Goal: Information Seeking & Learning: Learn about a topic

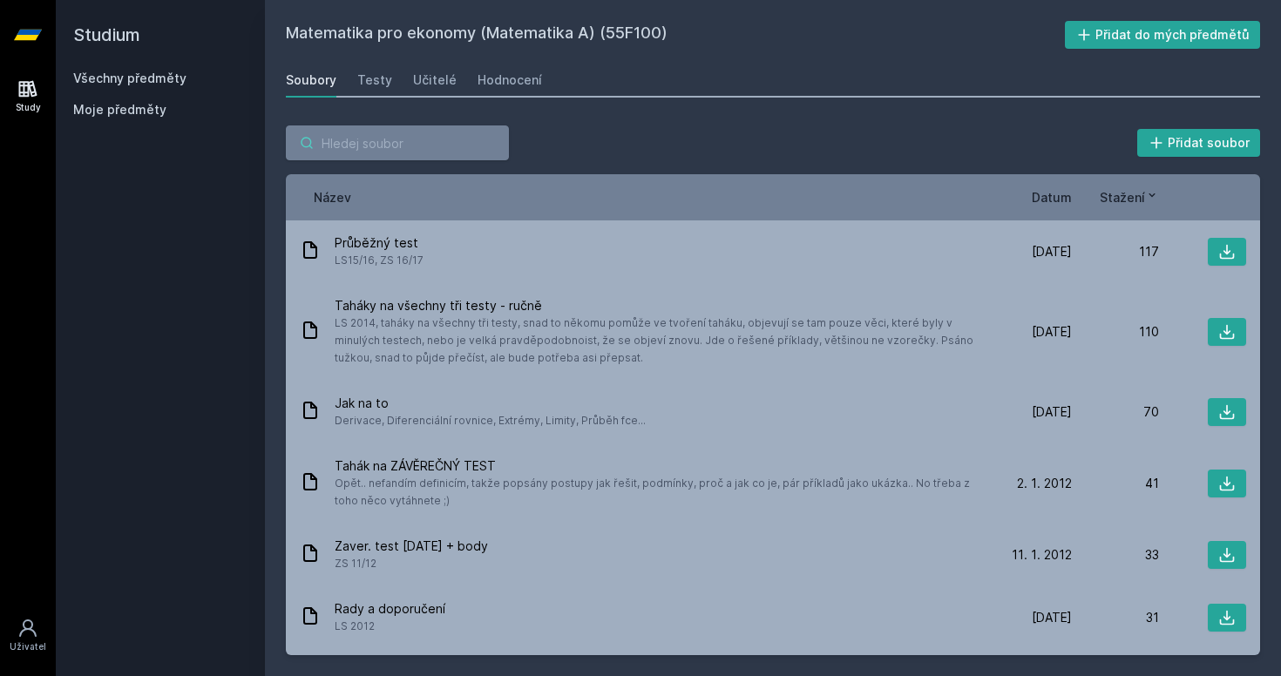
click at [376, 145] on input "search" at bounding box center [397, 142] width 223 height 35
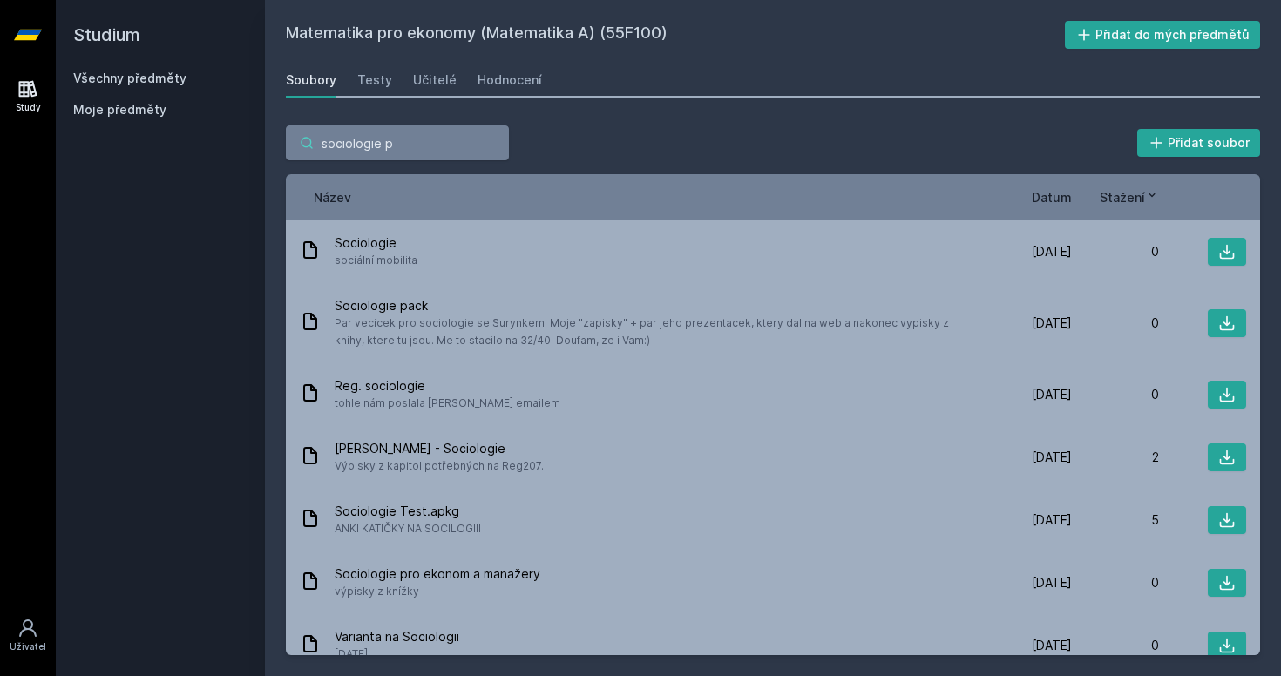
type input "sociologie p"
click at [136, 119] on div "Moje předměty" at bounding box center [160, 113] width 174 height 24
click at [136, 78] on link "Všechny předměty" at bounding box center [129, 78] width 113 height 15
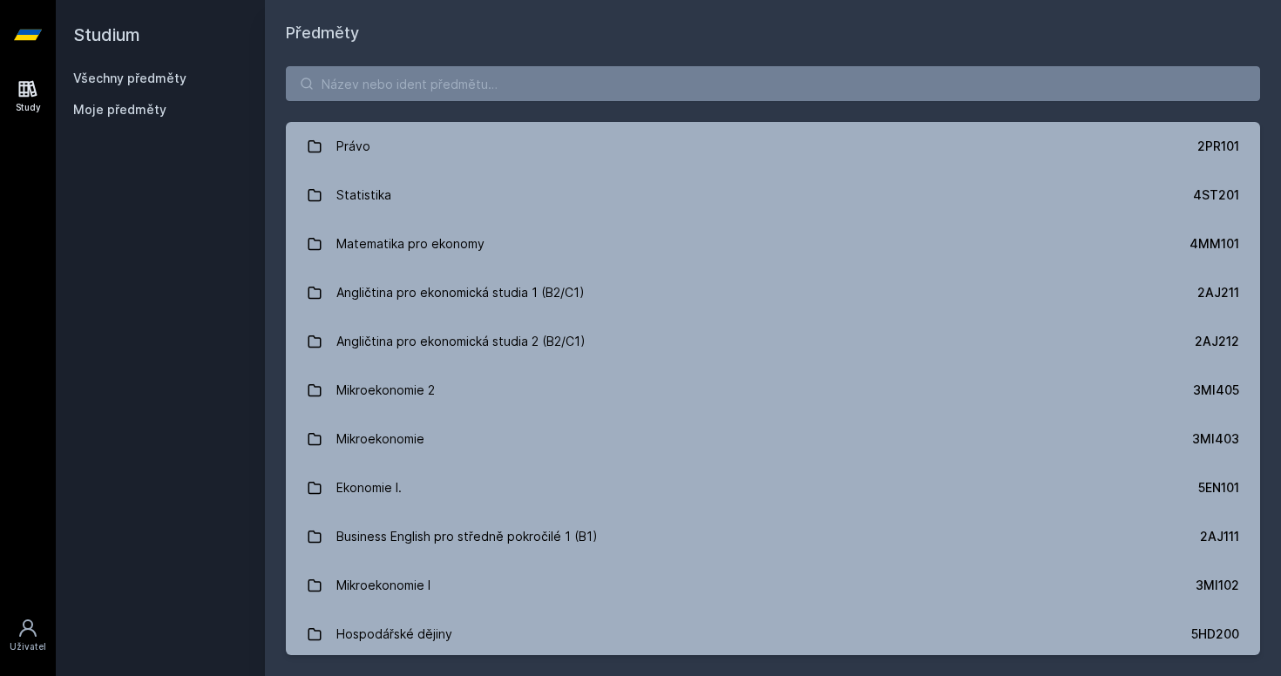
click at [464, 101] on div "Právo 2PR101 Statistika 4ST201 Matematika pro ekonomy 4MM101 Angličtina pro eko…" at bounding box center [773, 360] width 1016 height 631
click at [456, 86] on input "search" at bounding box center [773, 83] width 974 height 35
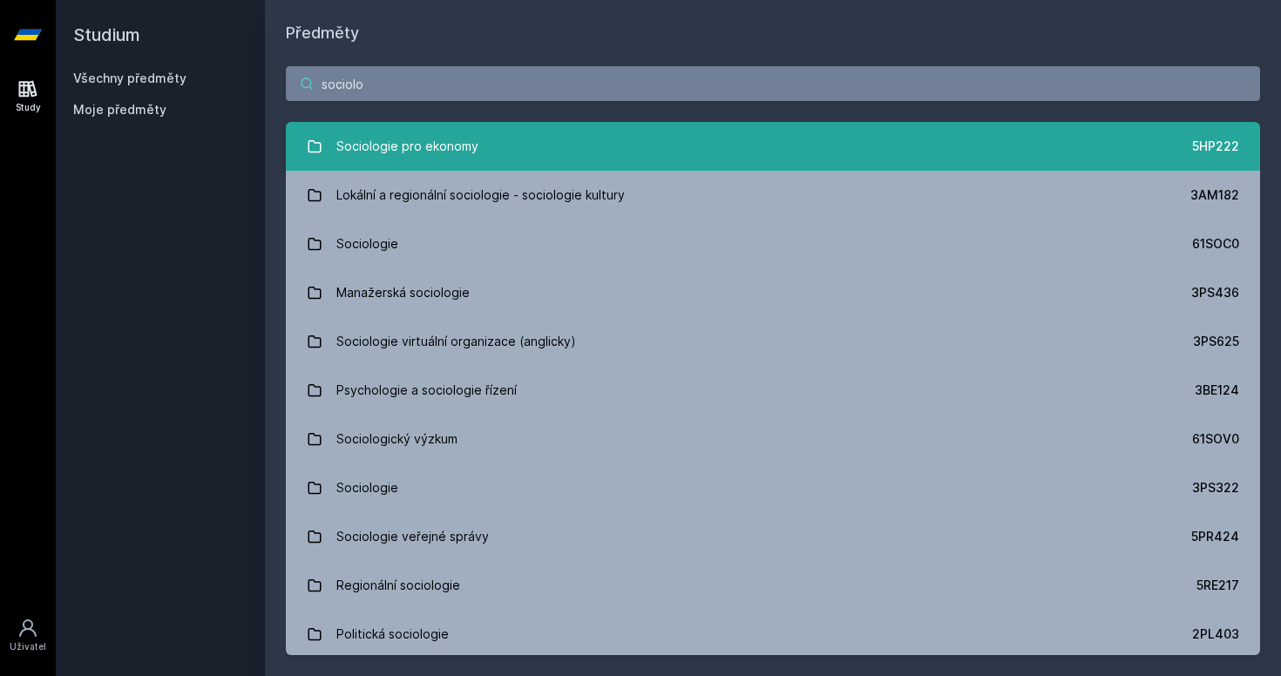
type input "sociolo"
click at [423, 146] on div "Sociologie pro ekonomy" at bounding box center [407, 146] width 142 height 35
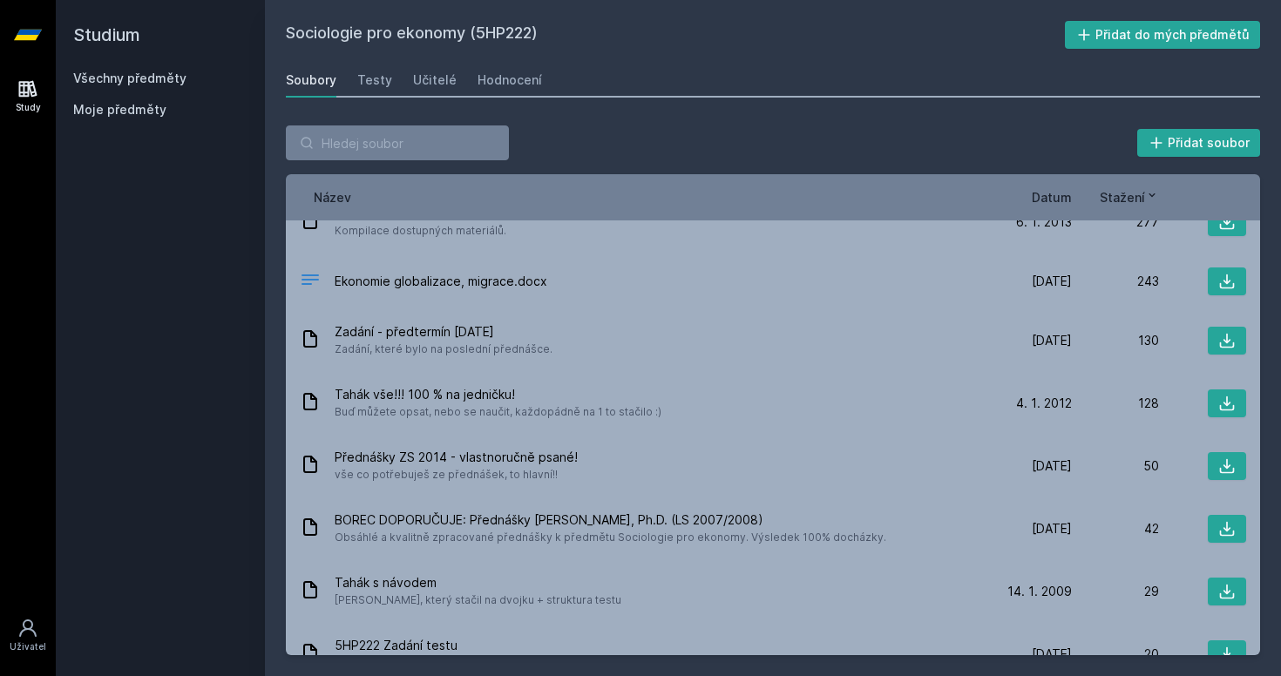
scroll to position [35, 0]
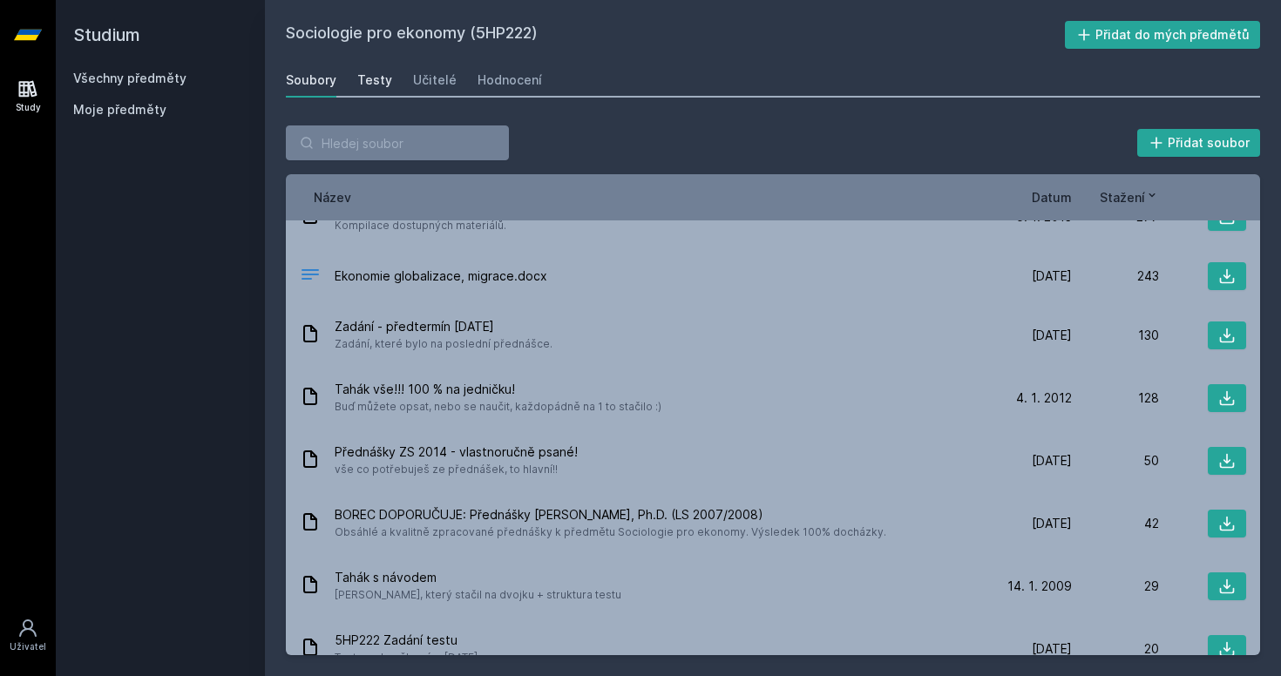
click at [363, 77] on div "Testy" at bounding box center [374, 79] width 35 height 17
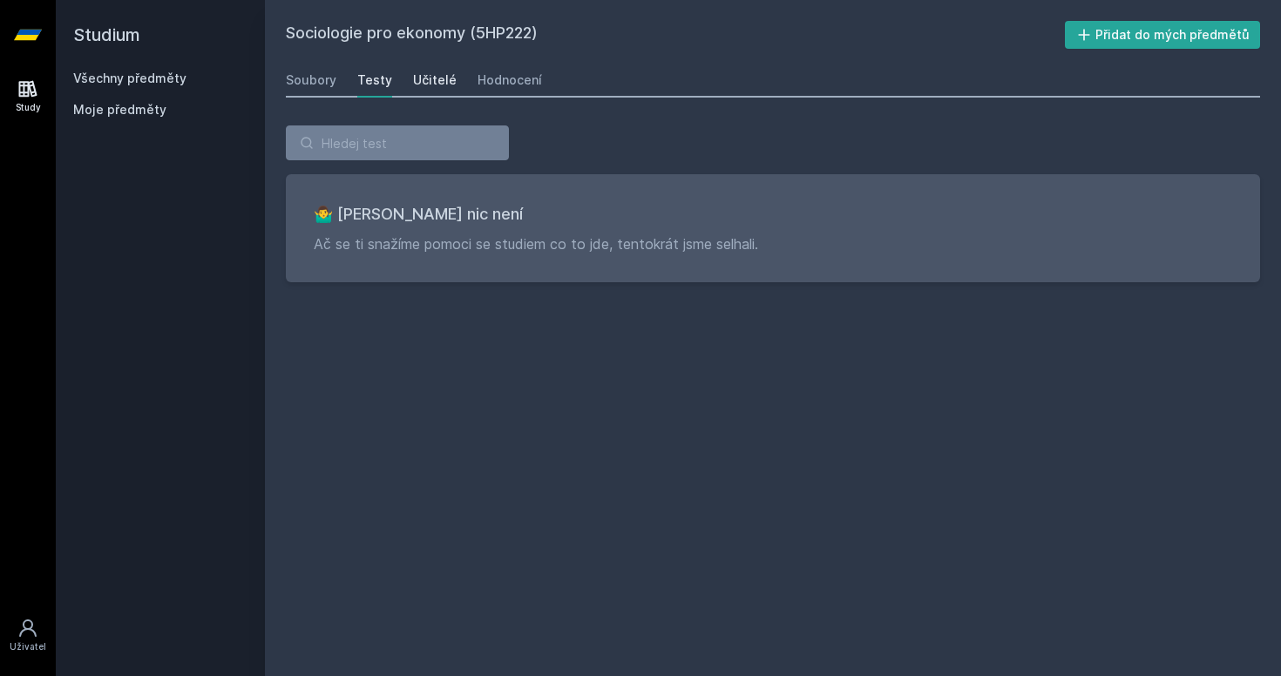
click at [426, 84] on div "Učitelé" at bounding box center [435, 79] width 44 height 17
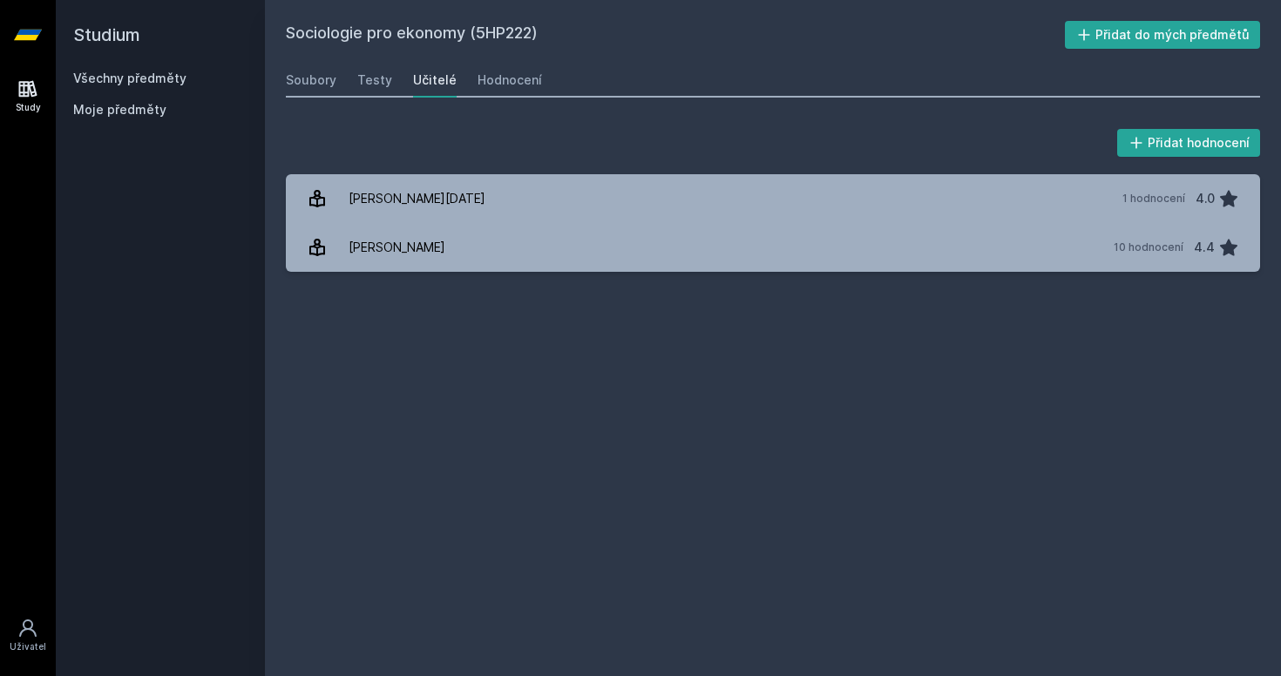
click at [518, 101] on div "Sociologie pro ekonomy (5HP222) Přidat do mých předmětů [GEOGRAPHIC_DATA] Testy…" at bounding box center [773, 338] width 974 height 634
click at [516, 93] on link "Hodnocení" at bounding box center [509, 80] width 64 height 35
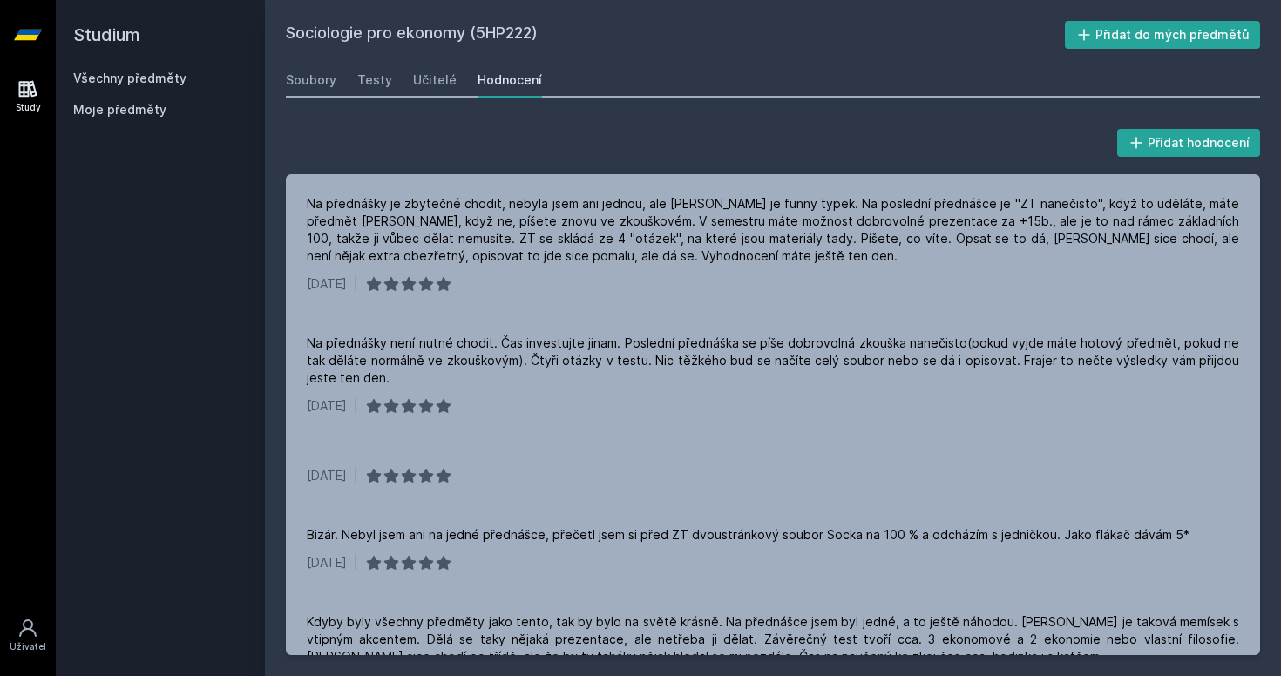
click at [127, 66] on h2 "Studium" at bounding box center [160, 35] width 174 height 70
click at [146, 78] on link "Všechny předměty" at bounding box center [129, 78] width 113 height 15
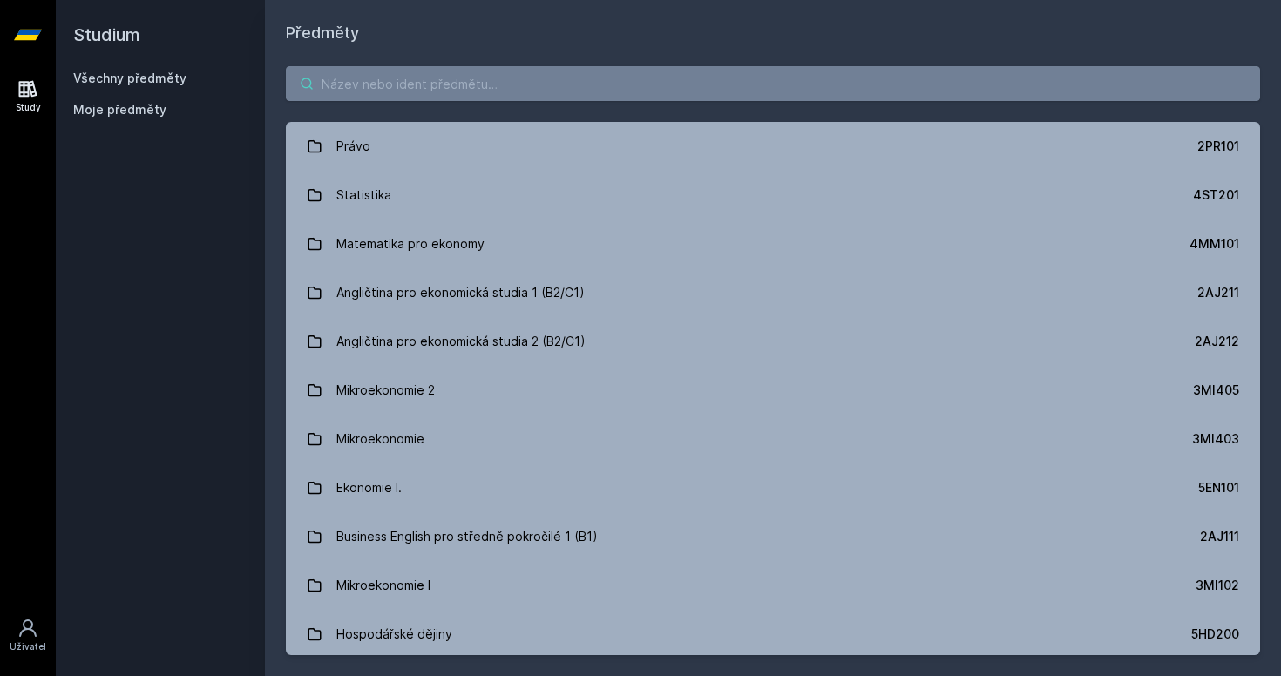
click at [391, 72] on input "search" at bounding box center [773, 83] width 974 height 35
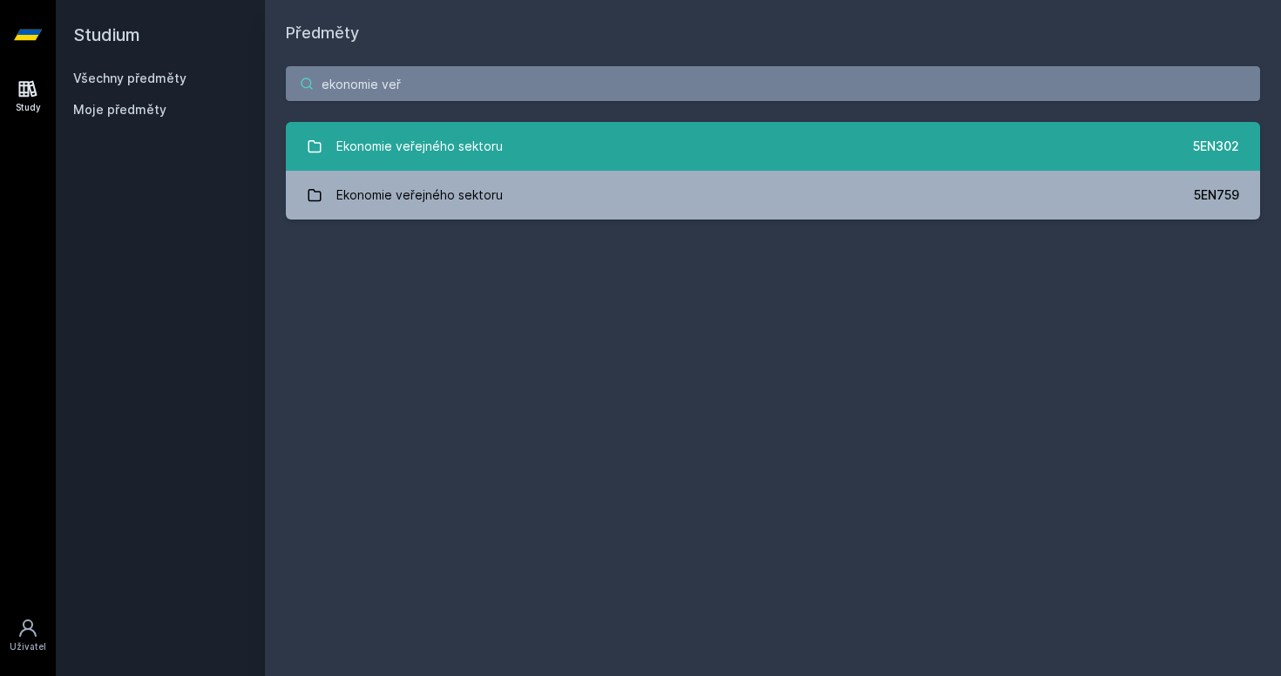
type input "ekonomie veř"
click at [634, 149] on link "Ekonomie veřejného sektoru 5EN302" at bounding box center [773, 146] width 974 height 49
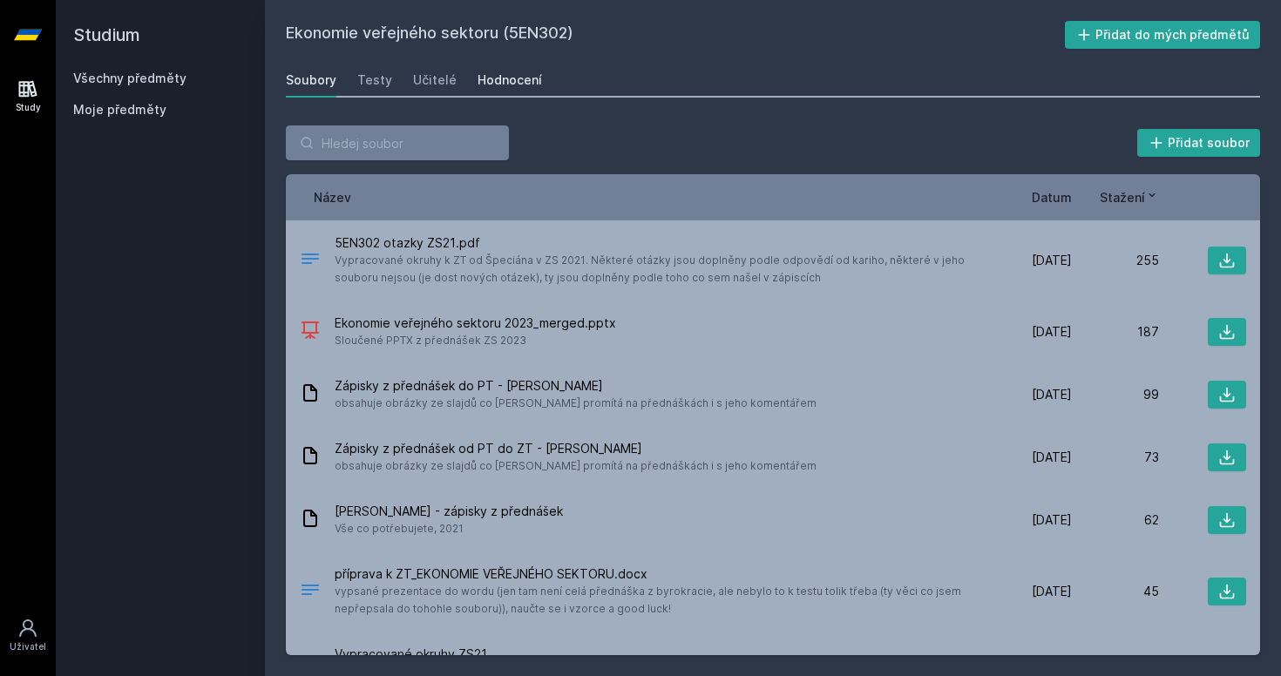
click at [517, 74] on div "Hodnocení" at bounding box center [509, 79] width 64 height 17
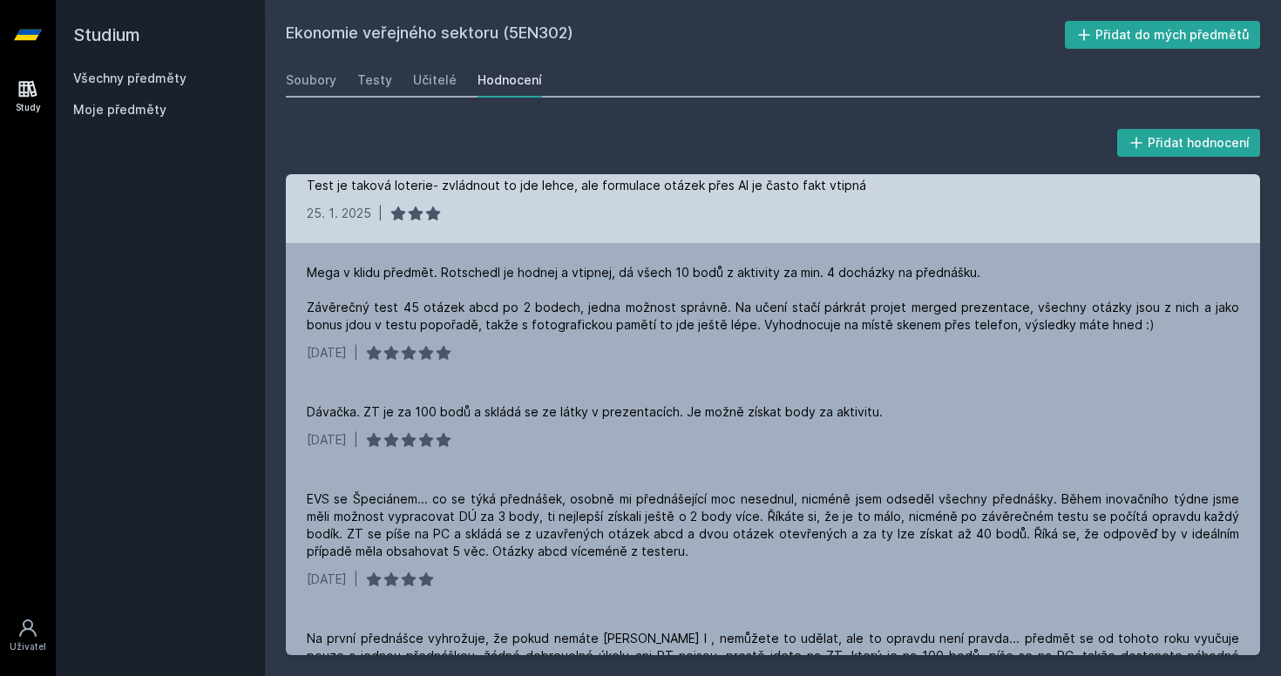
scroll to position [215, 0]
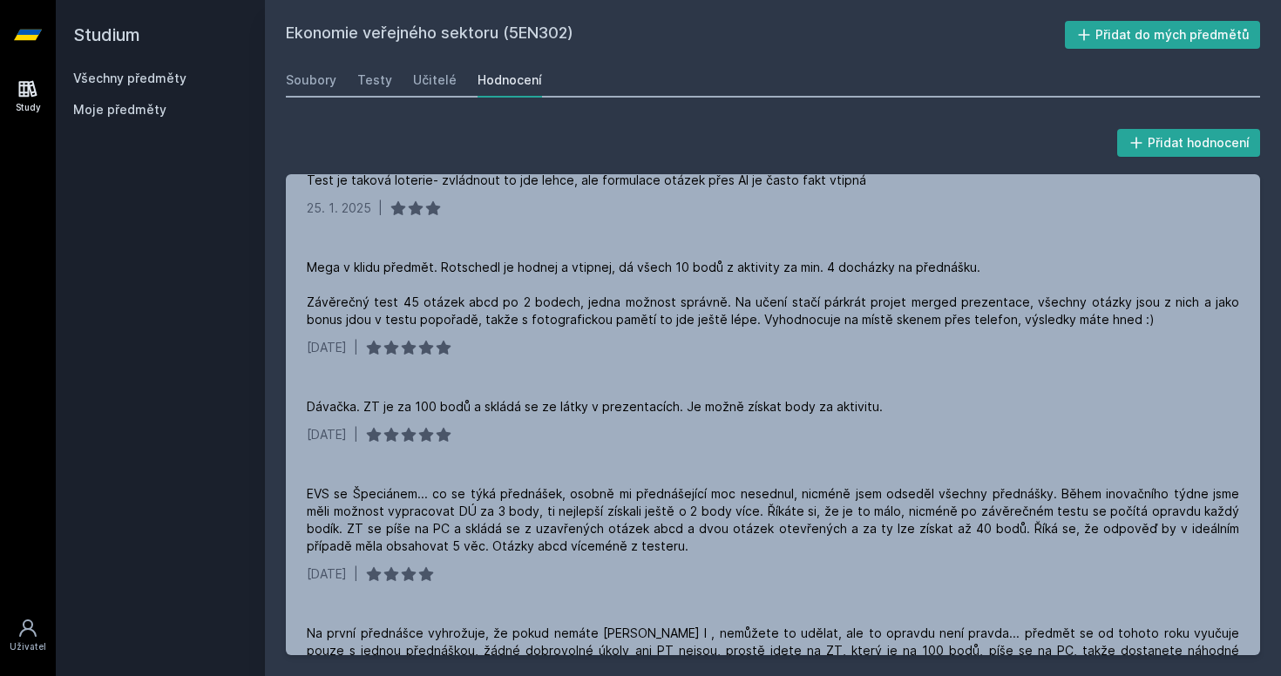
click at [107, 77] on link "Všechny předměty" at bounding box center [129, 78] width 113 height 15
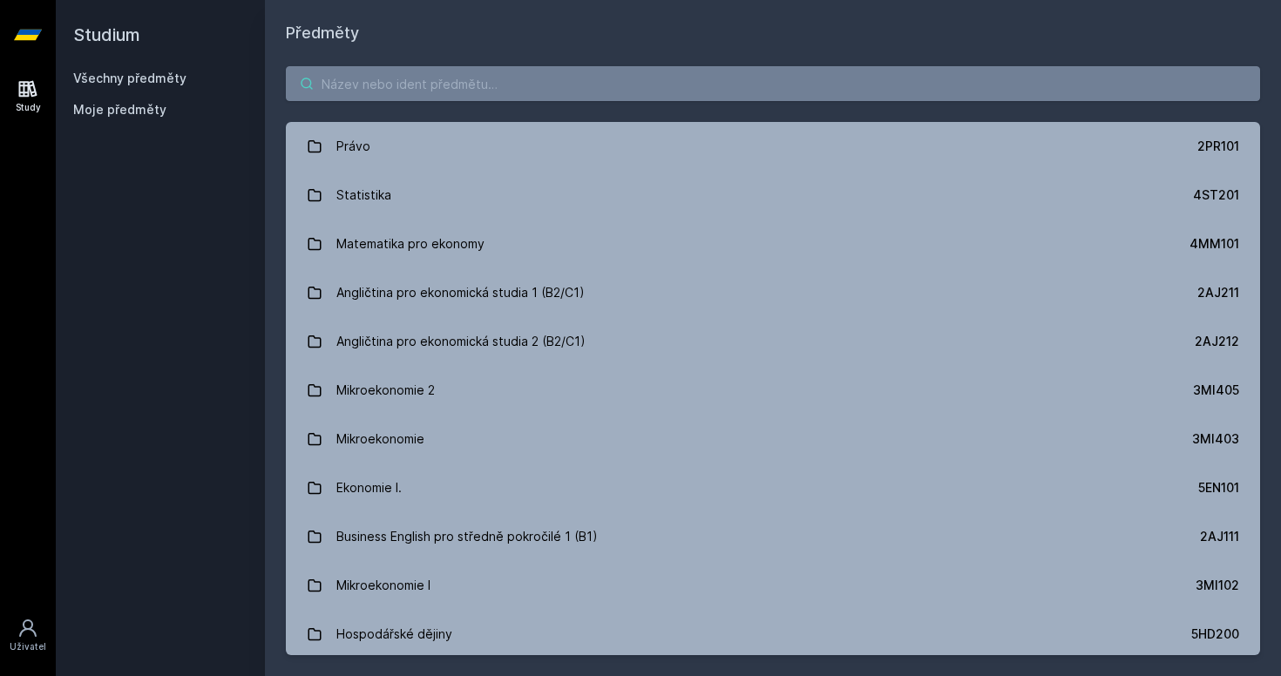
click at [437, 91] on input "search" at bounding box center [773, 83] width 974 height 35
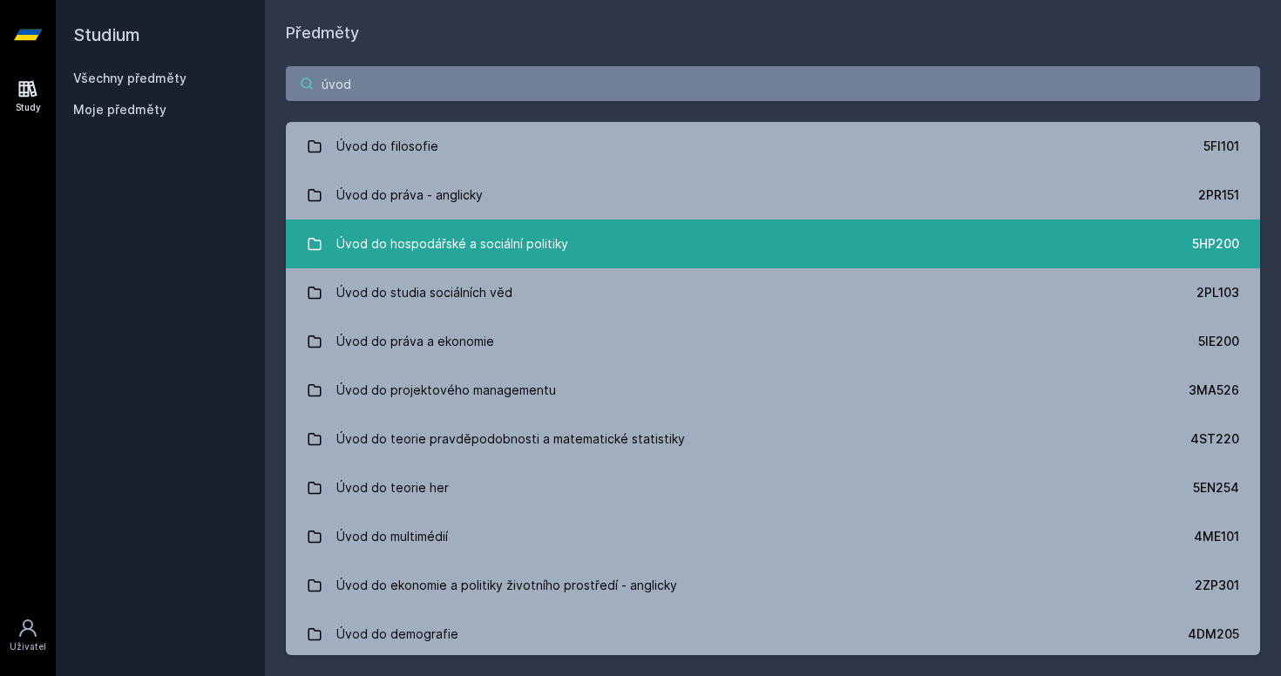
type input "úvod"
click at [453, 256] on div "Úvod do hospodářské a sociální politiky" at bounding box center [452, 244] width 232 height 35
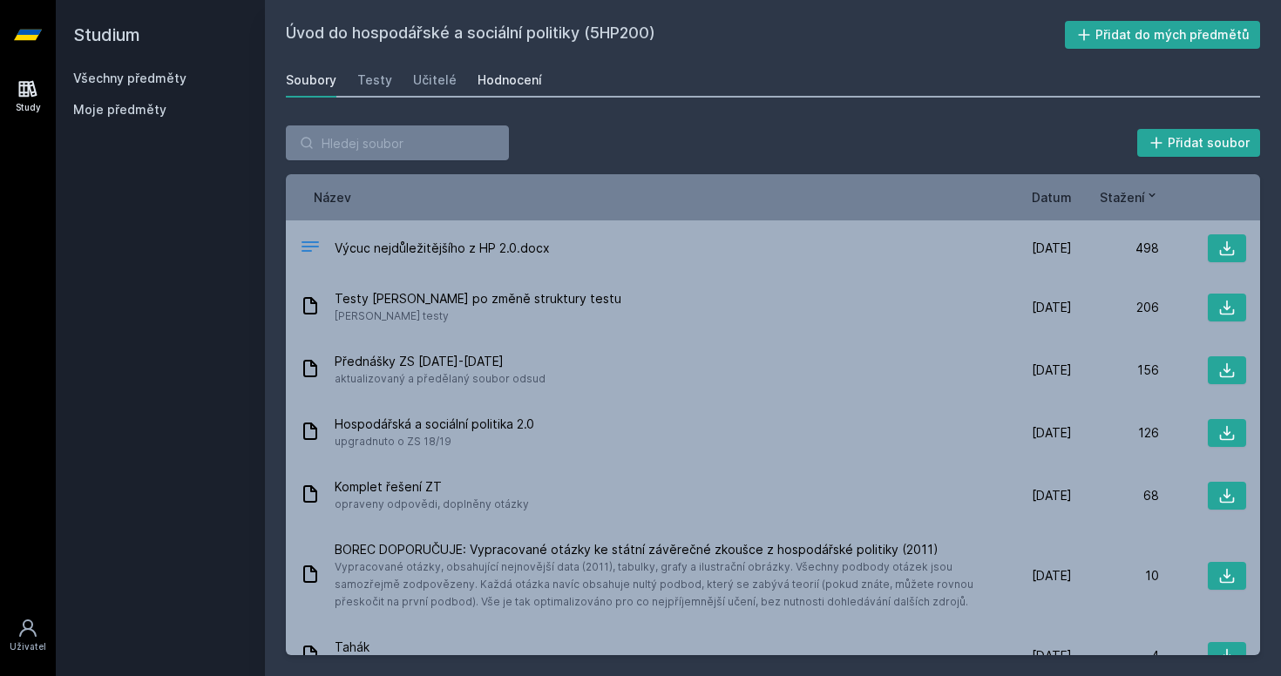
click at [504, 74] on div "Hodnocení" at bounding box center [509, 79] width 64 height 17
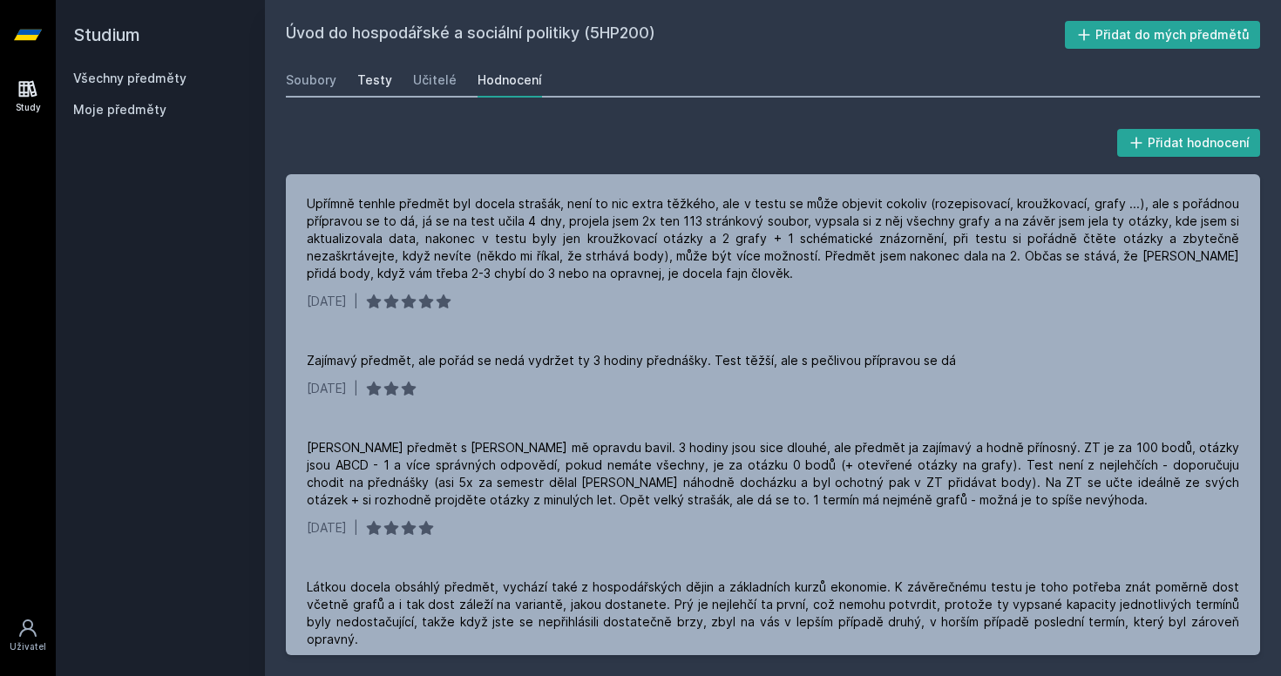
click at [373, 71] on div "Testy" at bounding box center [374, 79] width 35 height 17
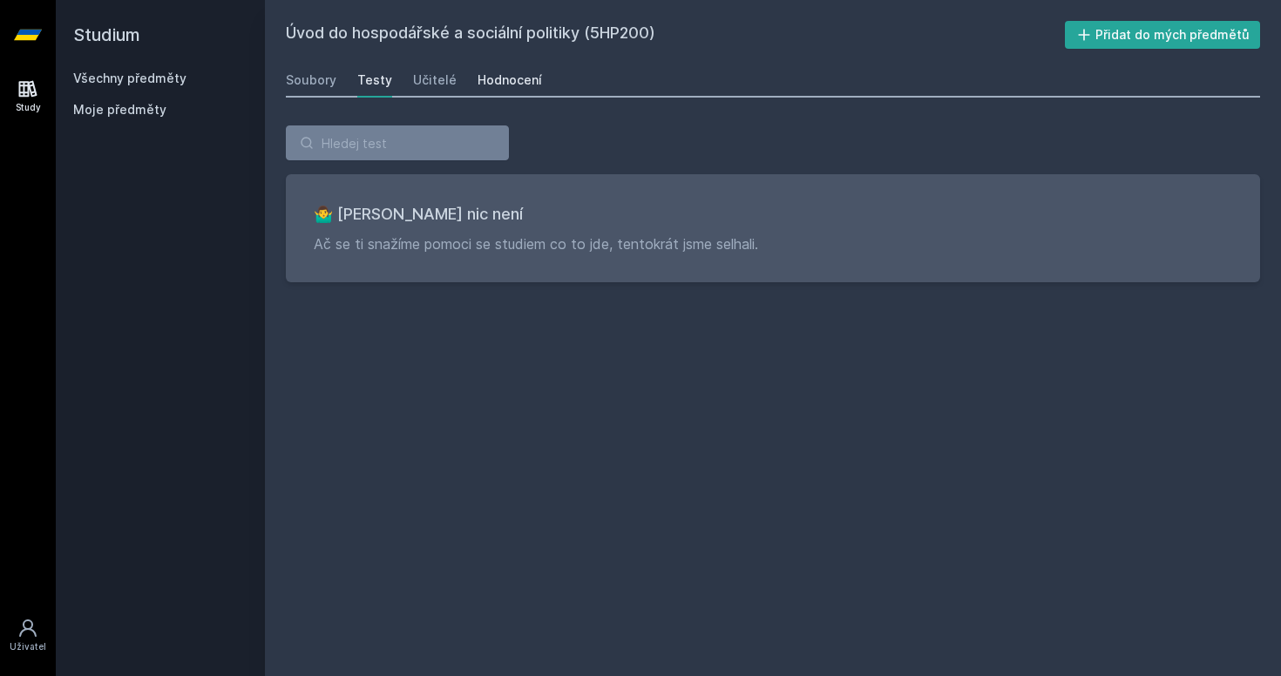
click at [477, 76] on div "Hodnocení" at bounding box center [509, 79] width 64 height 17
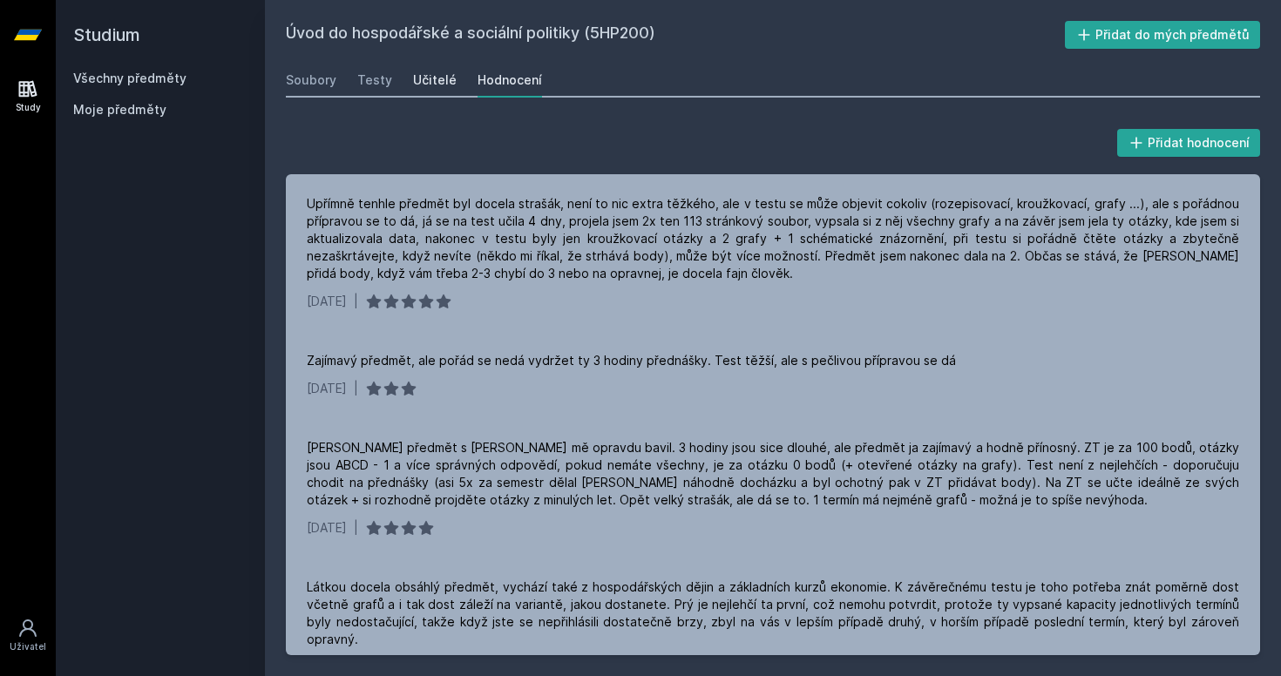
click at [425, 83] on div "Učitelé" at bounding box center [435, 79] width 44 height 17
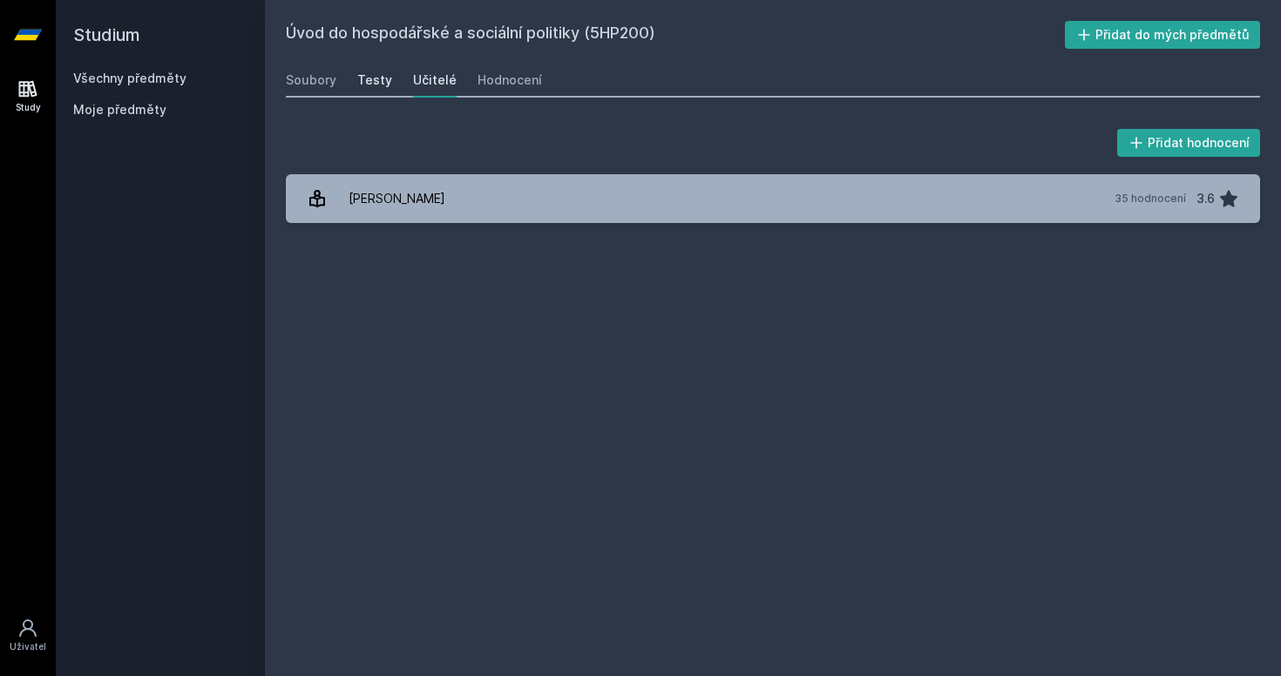
click at [372, 83] on div "Testy" at bounding box center [374, 79] width 35 height 17
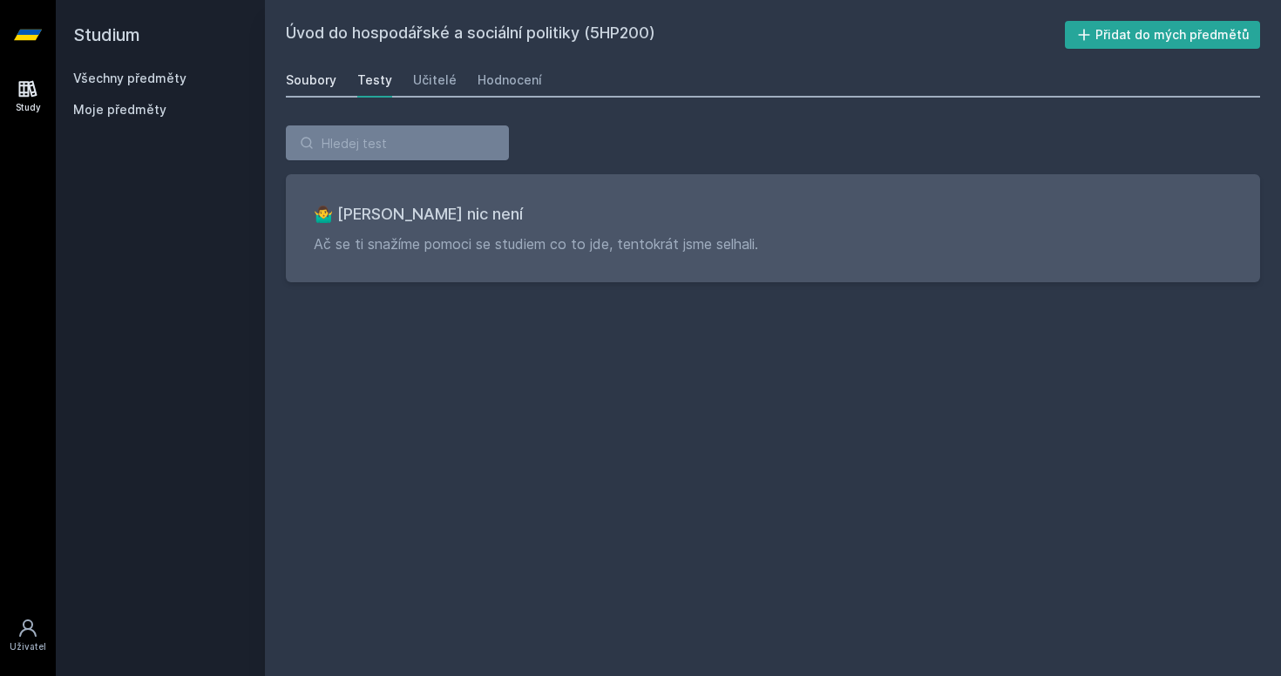
click at [310, 86] on div "Soubory" at bounding box center [311, 79] width 51 height 17
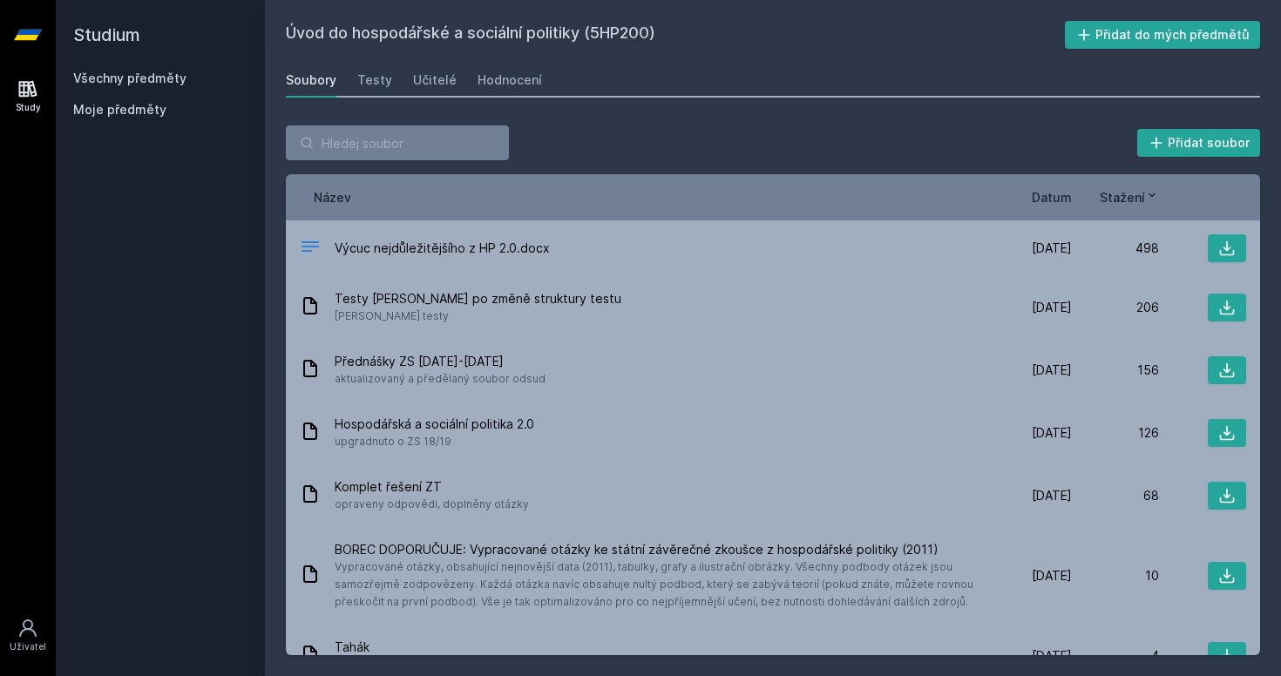
click at [155, 86] on div "Všechny předměty" at bounding box center [160, 78] width 174 height 17
click at [153, 76] on link "Všechny předměty" at bounding box center [129, 78] width 113 height 15
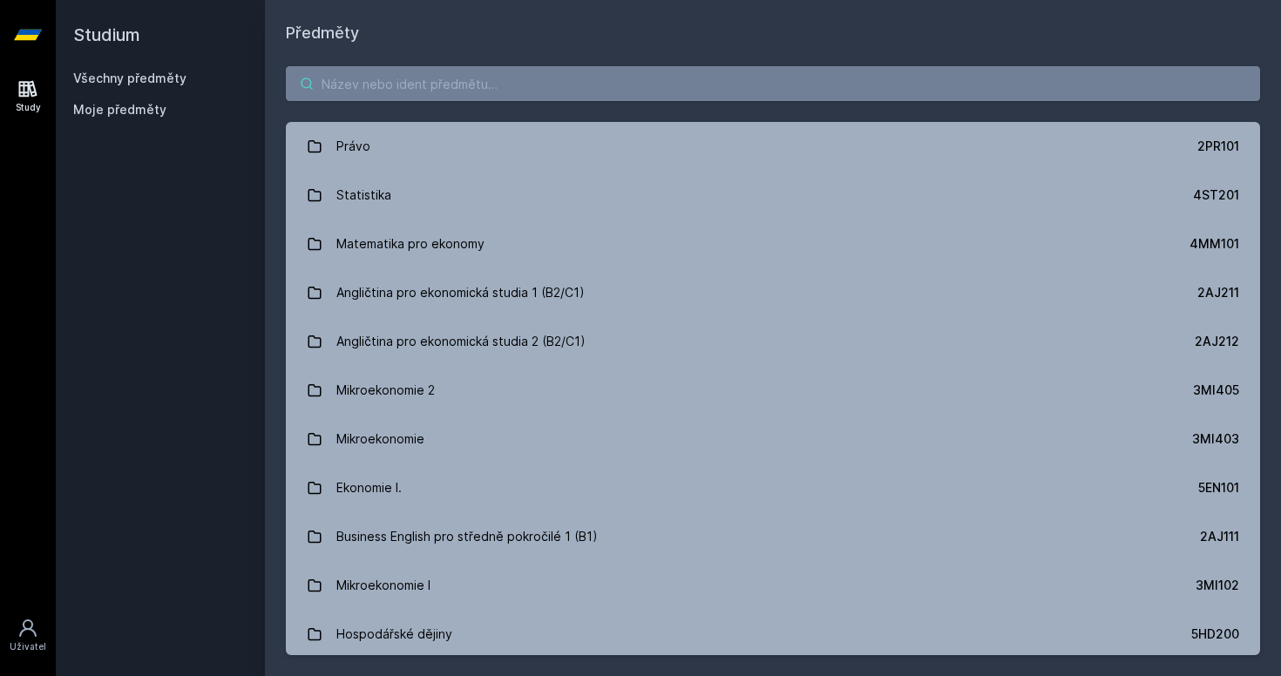
click at [442, 98] on input "search" at bounding box center [773, 83] width 974 height 35
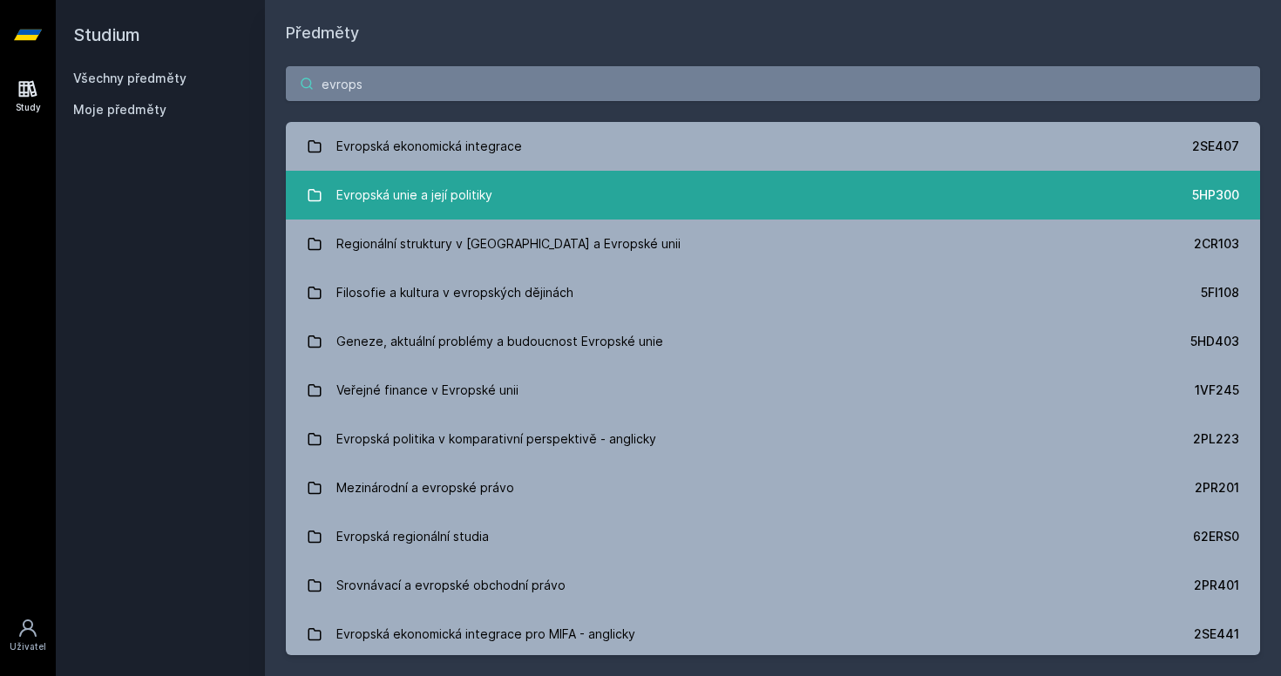
type input "evrops"
click at [460, 186] on div "Evropská unie a její politiky" at bounding box center [414, 195] width 156 height 35
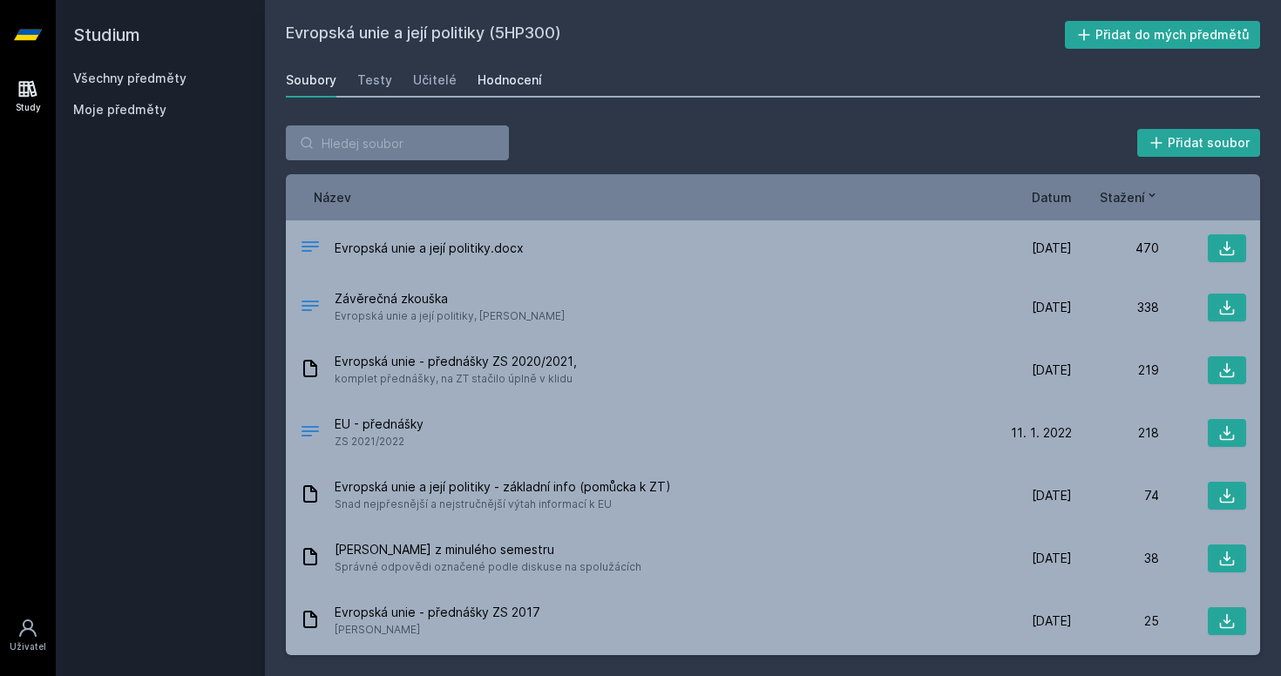
click at [500, 83] on div "Hodnocení" at bounding box center [509, 79] width 64 height 17
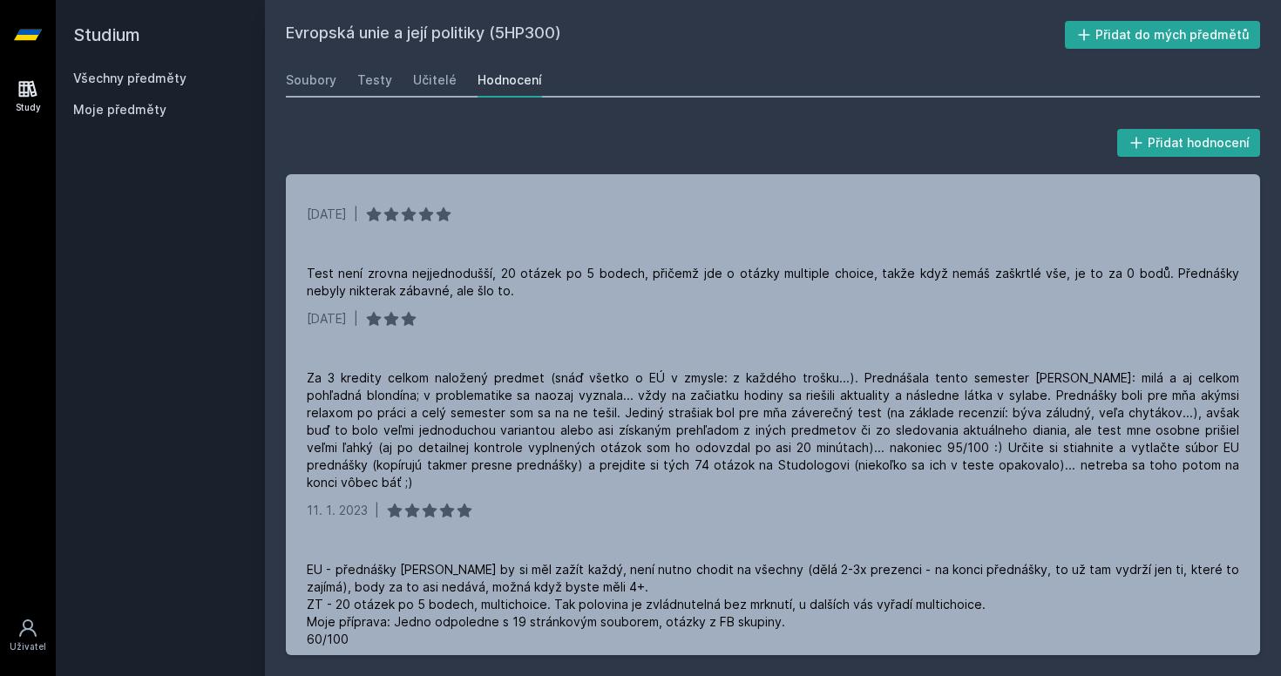
click at [159, 78] on link "Všechny předměty" at bounding box center [129, 78] width 113 height 15
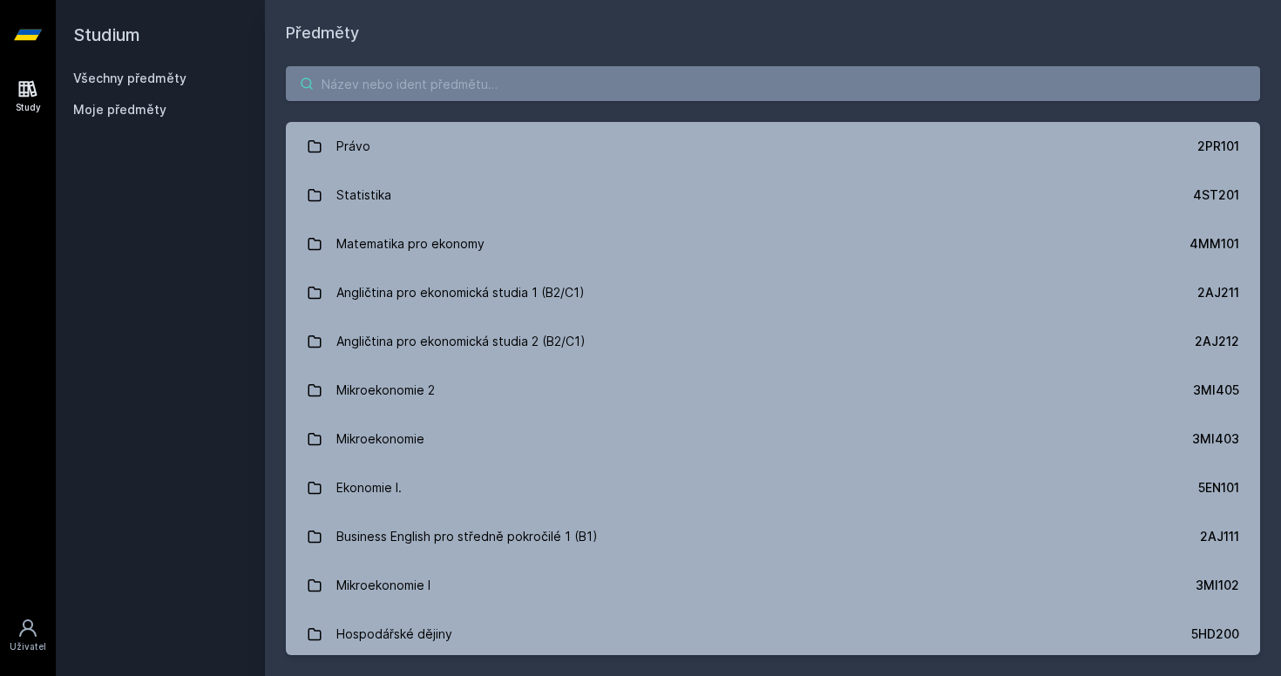
click at [491, 85] on input "search" at bounding box center [773, 83] width 974 height 35
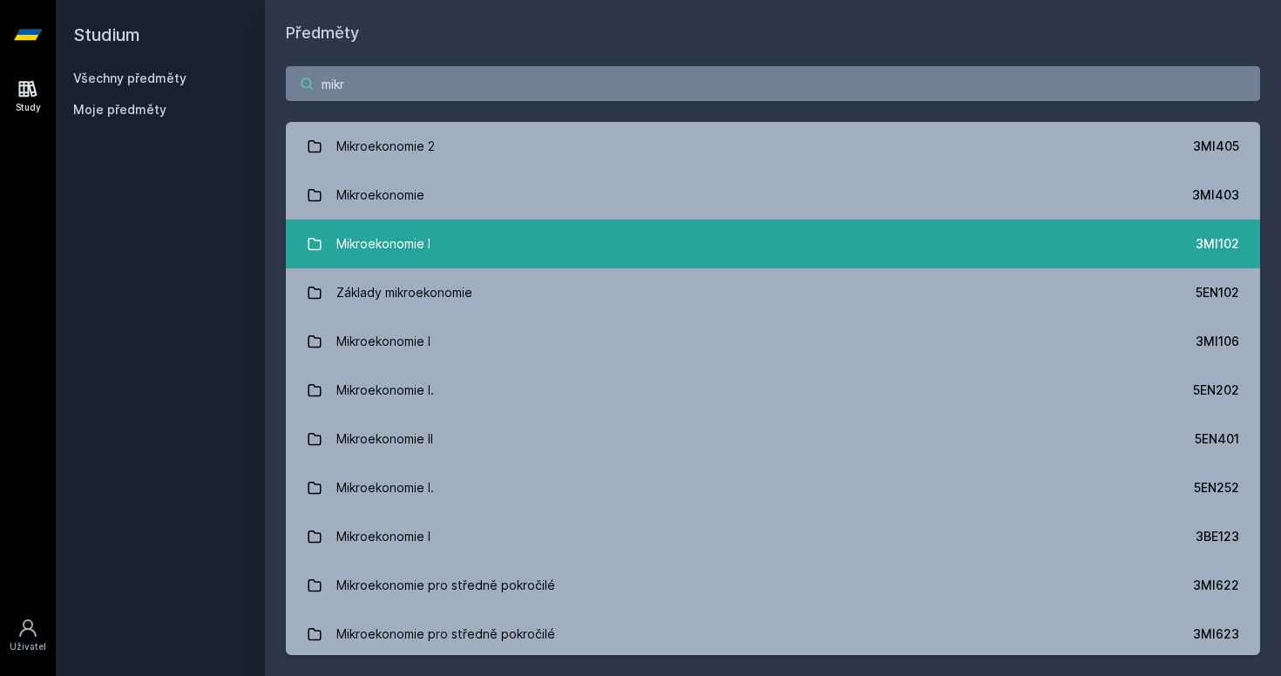
type input "mikr"
click at [455, 246] on link "Mikroekonomie I 3MI102" at bounding box center [773, 244] width 974 height 49
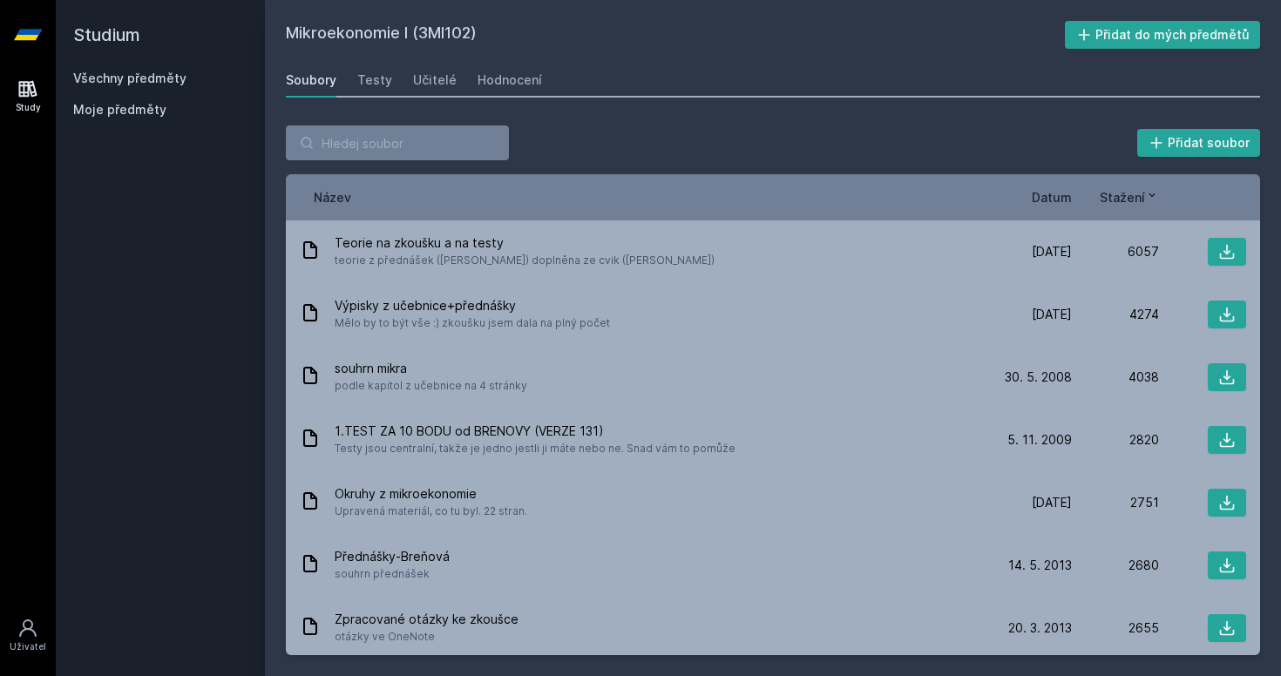
click at [113, 64] on h2 "Studium" at bounding box center [160, 35] width 174 height 70
click at [173, 98] on div "Všechny předměty Moje předměty" at bounding box center [160, 98] width 174 height 56
click at [173, 81] on link "Všechny předměty" at bounding box center [129, 78] width 113 height 15
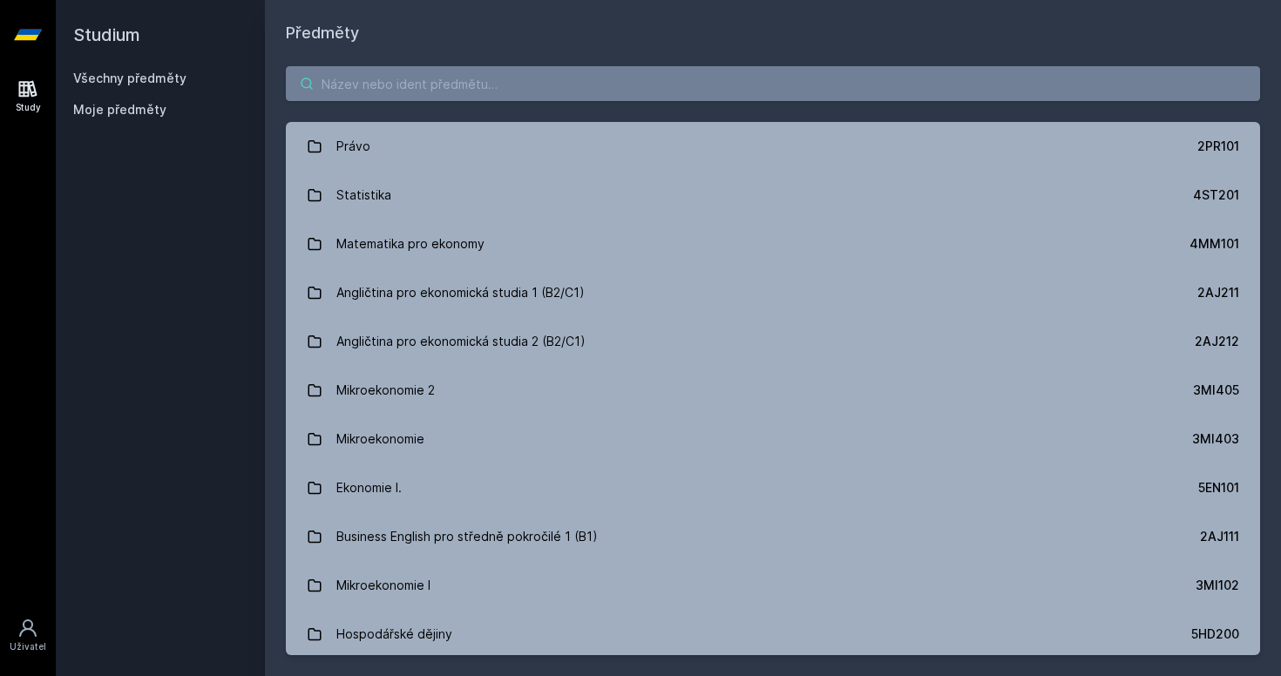
click at [405, 85] on input "search" at bounding box center [773, 83] width 974 height 35
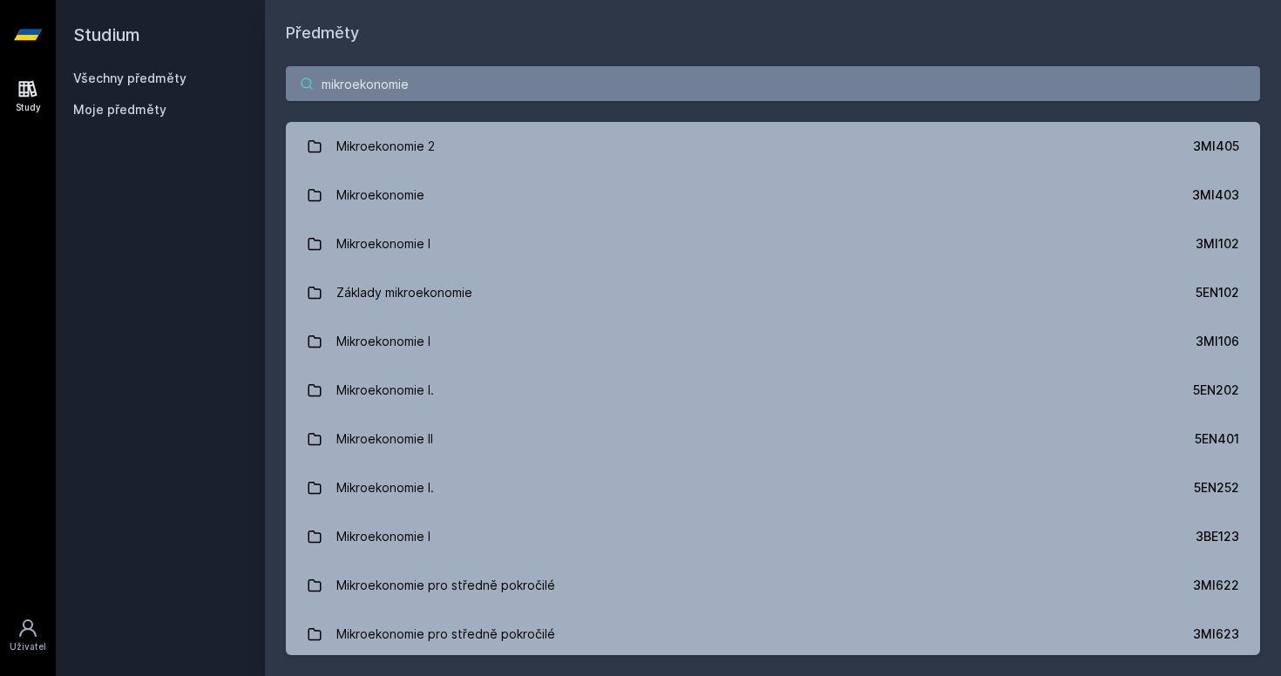
type input "mikroekonomie"
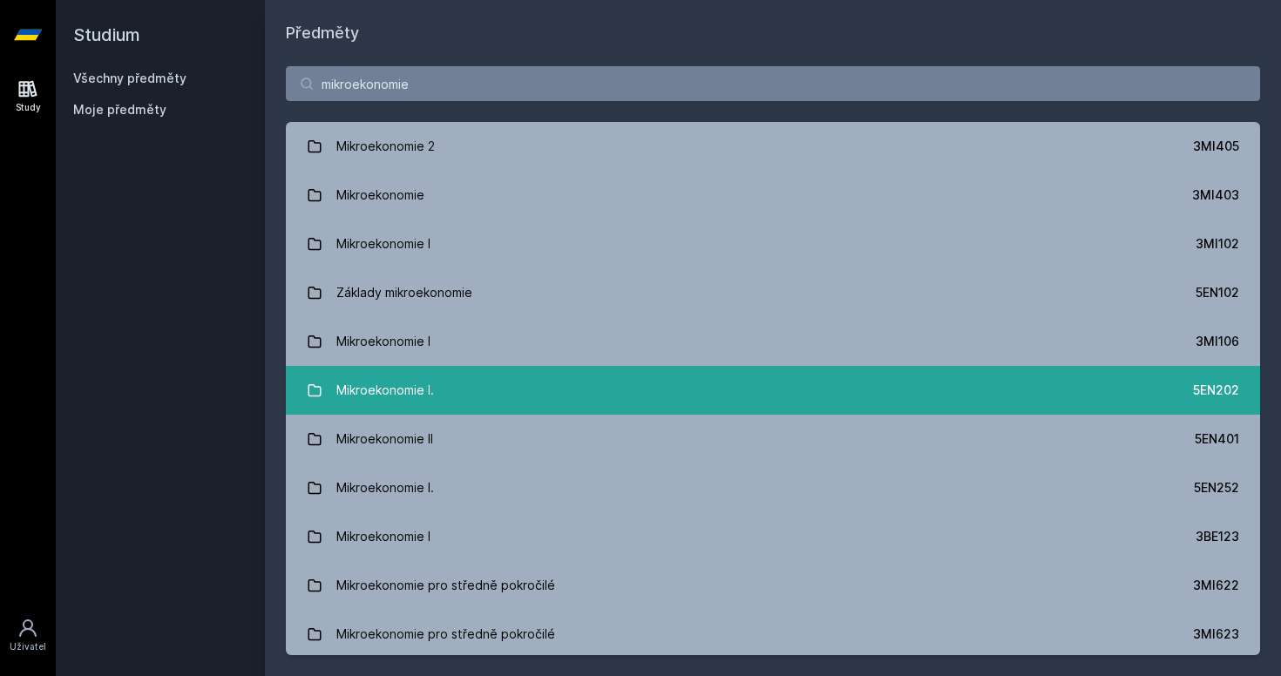
click at [849, 401] on link "Mikroekonomie I. 5EN202" at bounding box center [773, 390] width 974 height 49
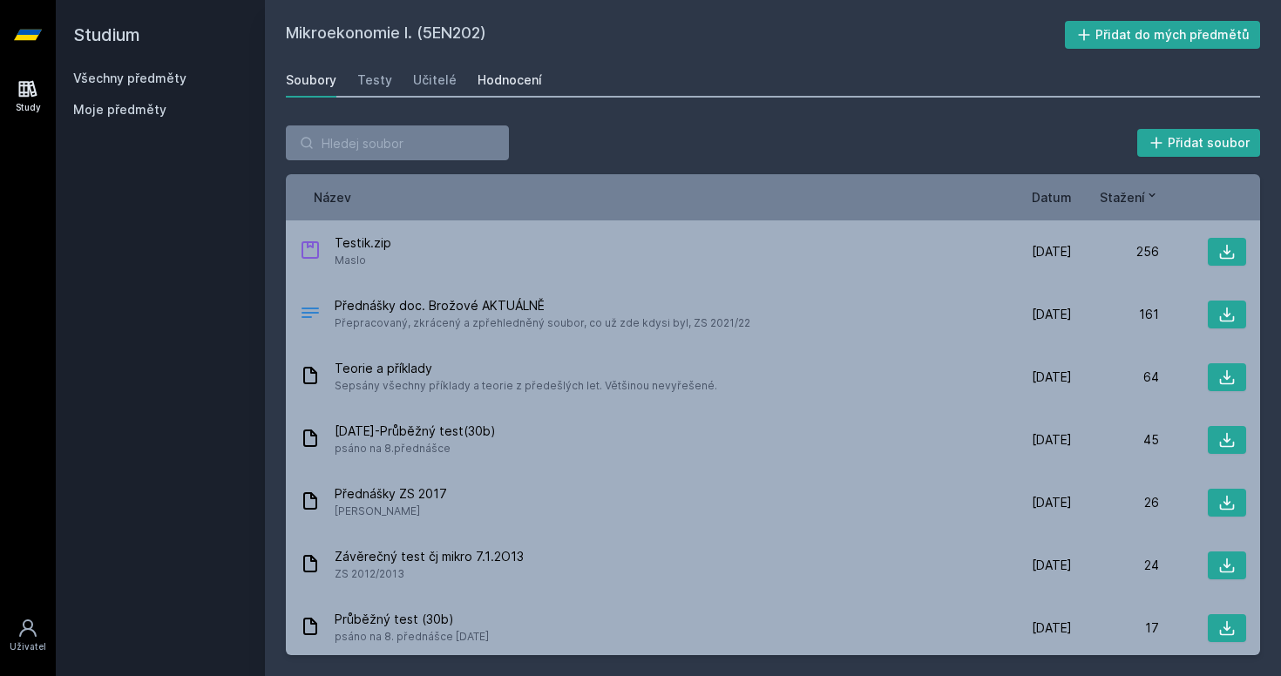
click at [506, 74] on div "Hodnocení" at bounding box center [509, 79] width 64 height 17
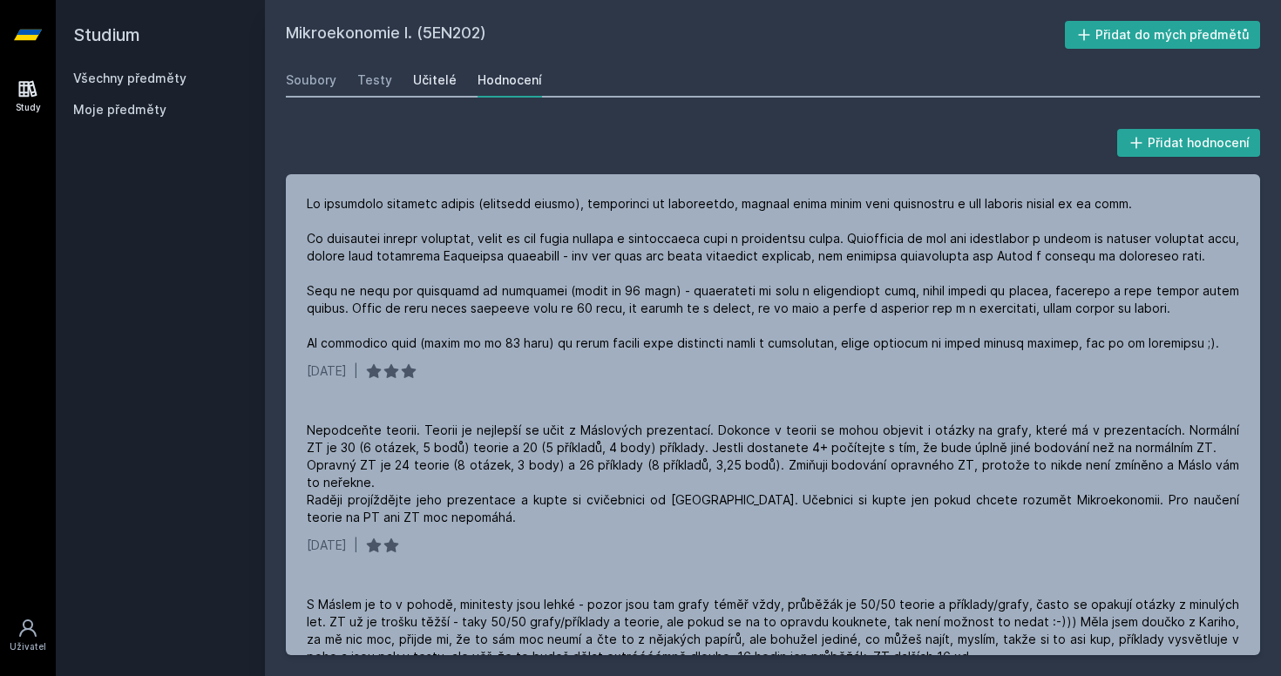
click at [425, 87] on div "Učitelé" at bounding box center [435, 79] width 44 height 17
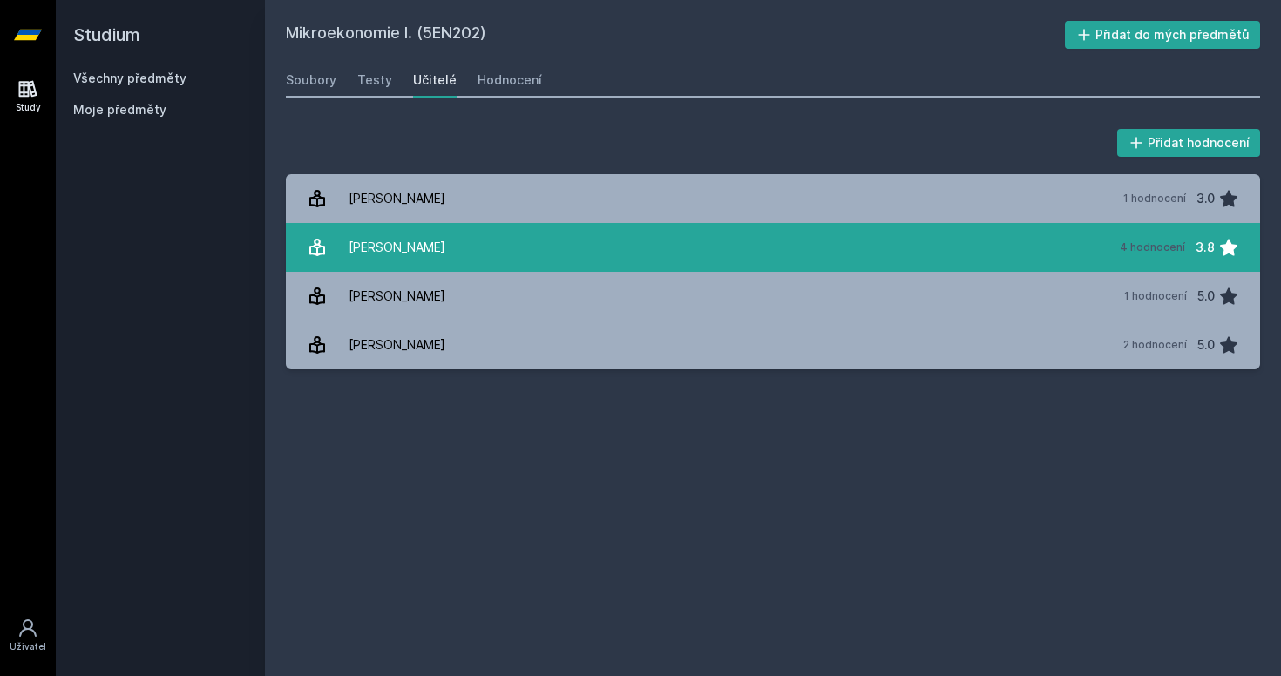
click at [398, 259] on div "[PERSON_NAME]" at bounding box center [397, 247] width 97 height 35
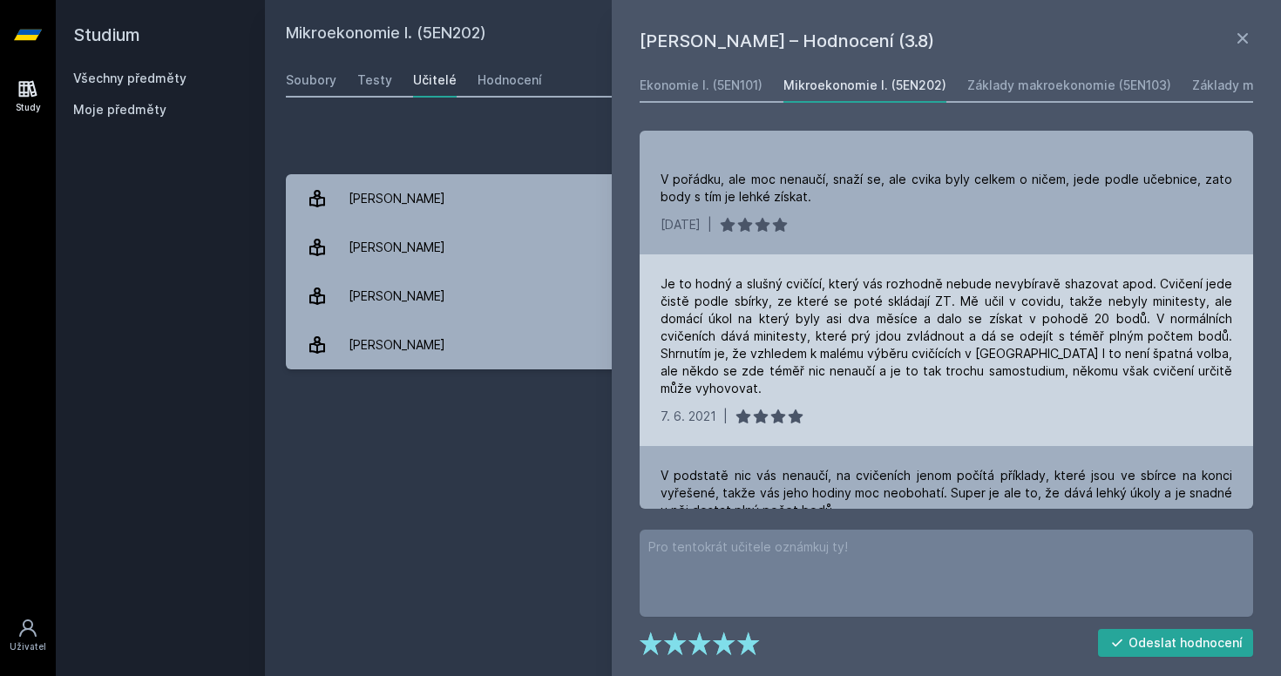
scroll to position [214, 0]
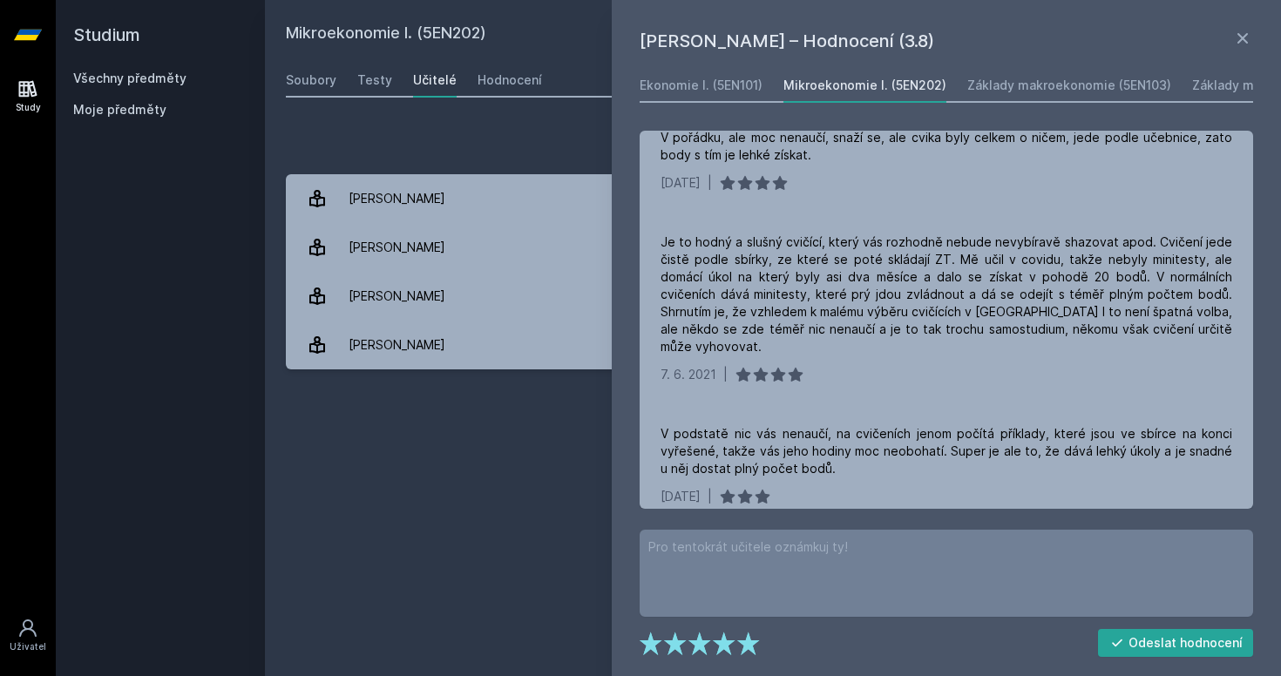
click at [497, 457] on div "Mikroekonomie I. (5EN202) Přidat do mých předmětů [GEOGRAPHIC_DATA] Testy Učite…" at bounding box center [773, 338] width 974 height 634
click at [306, 71] on div "Soubory" at bounding box center [311, 79] width 51 height 17
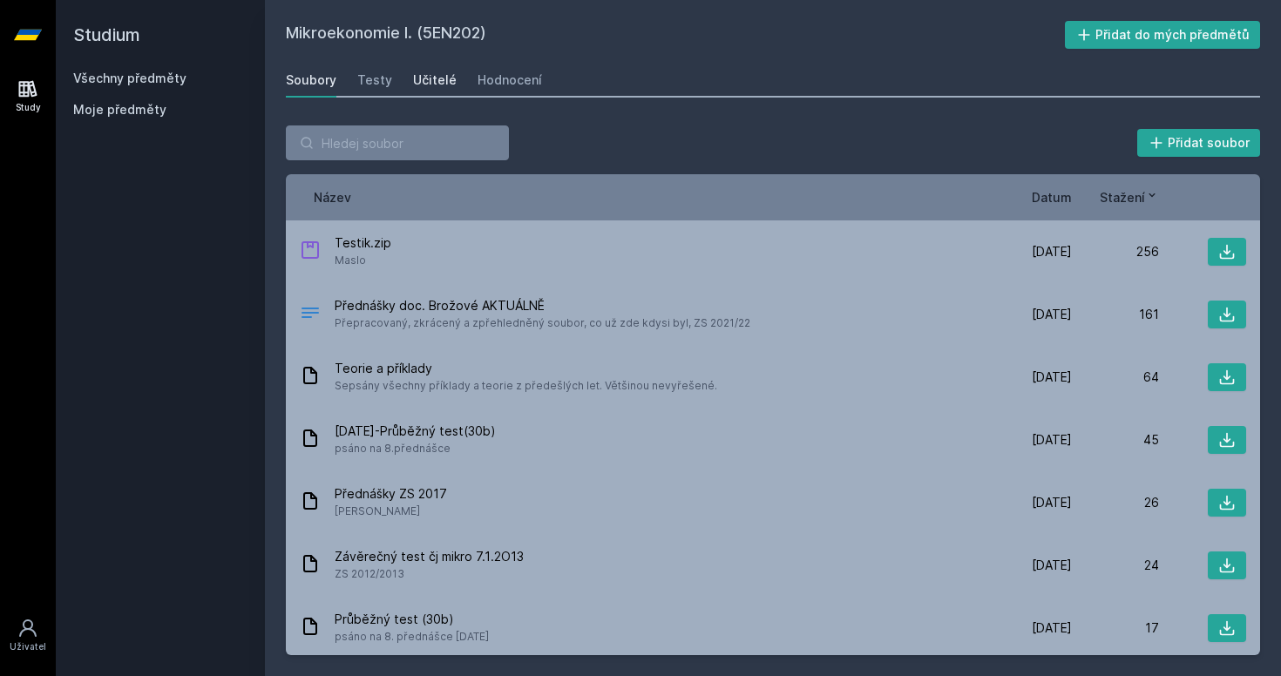
click at [436, 82] on div "Učitelé" at bounding box center [435, 79] width 44 height 17
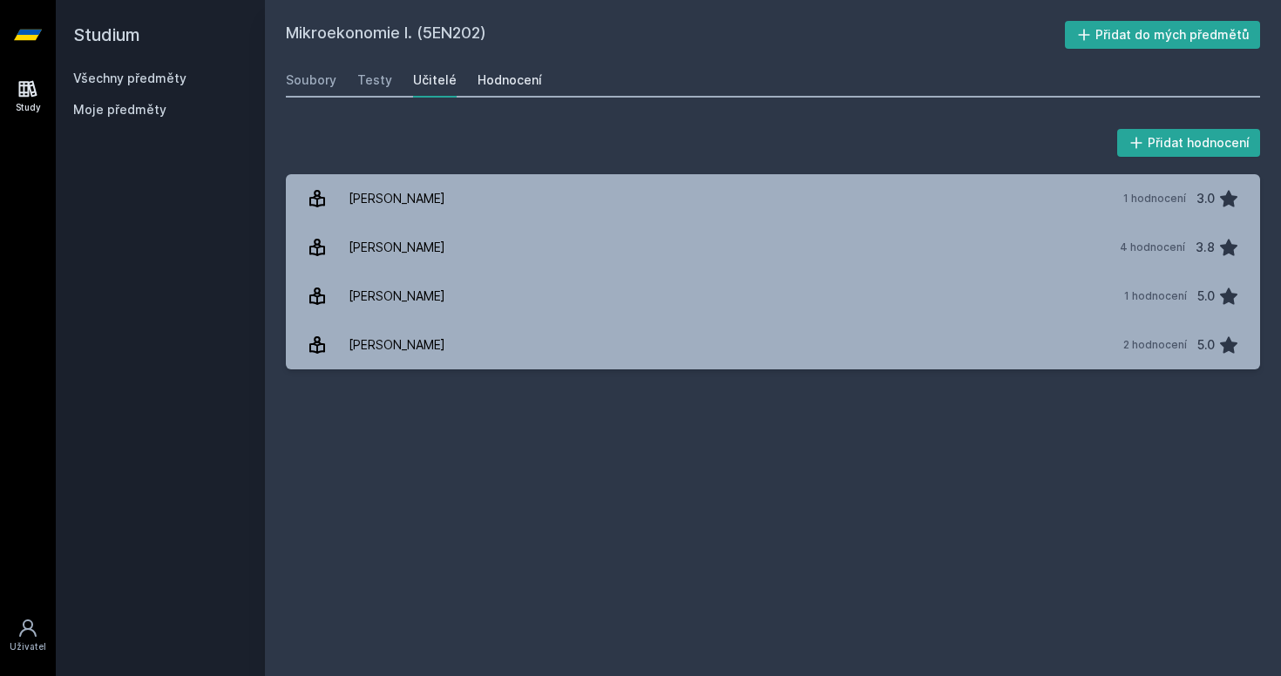
click at [504, 74] on div "Hodnocení" at bounding box center [509, 79] width 64 height 17
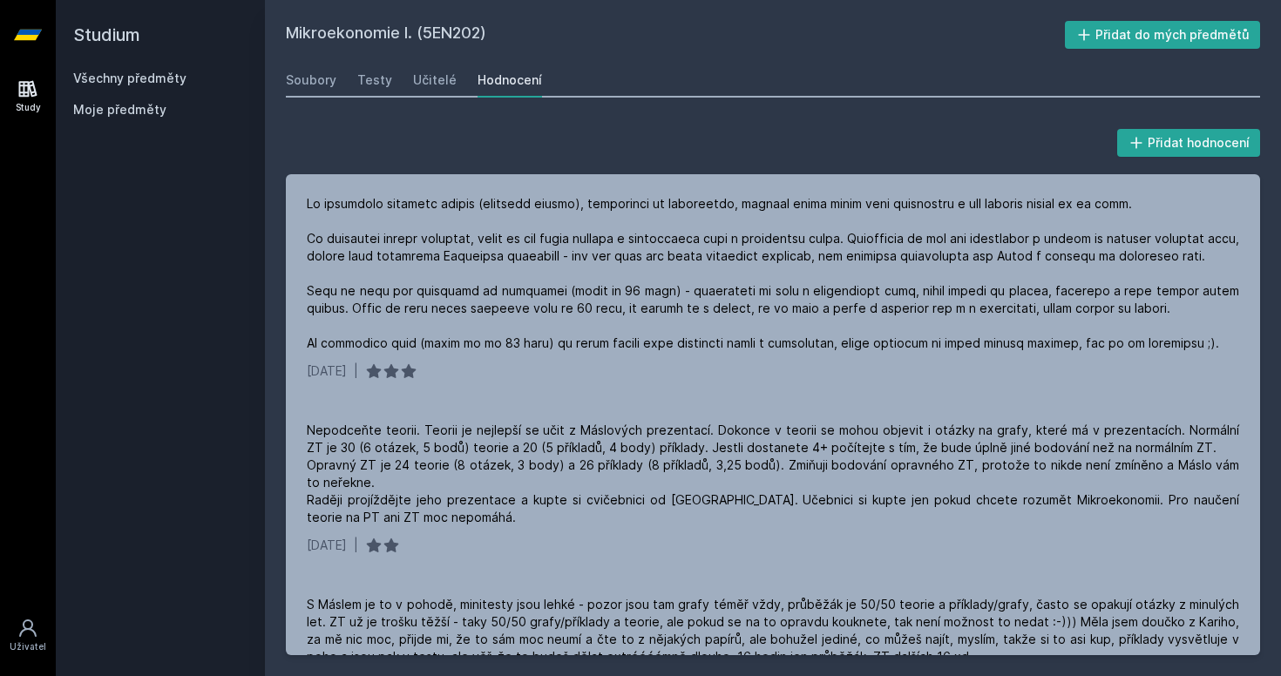
click at [177, 81] on link "Všechny předměty" at bounding box center [129, 78] width 113 height 15
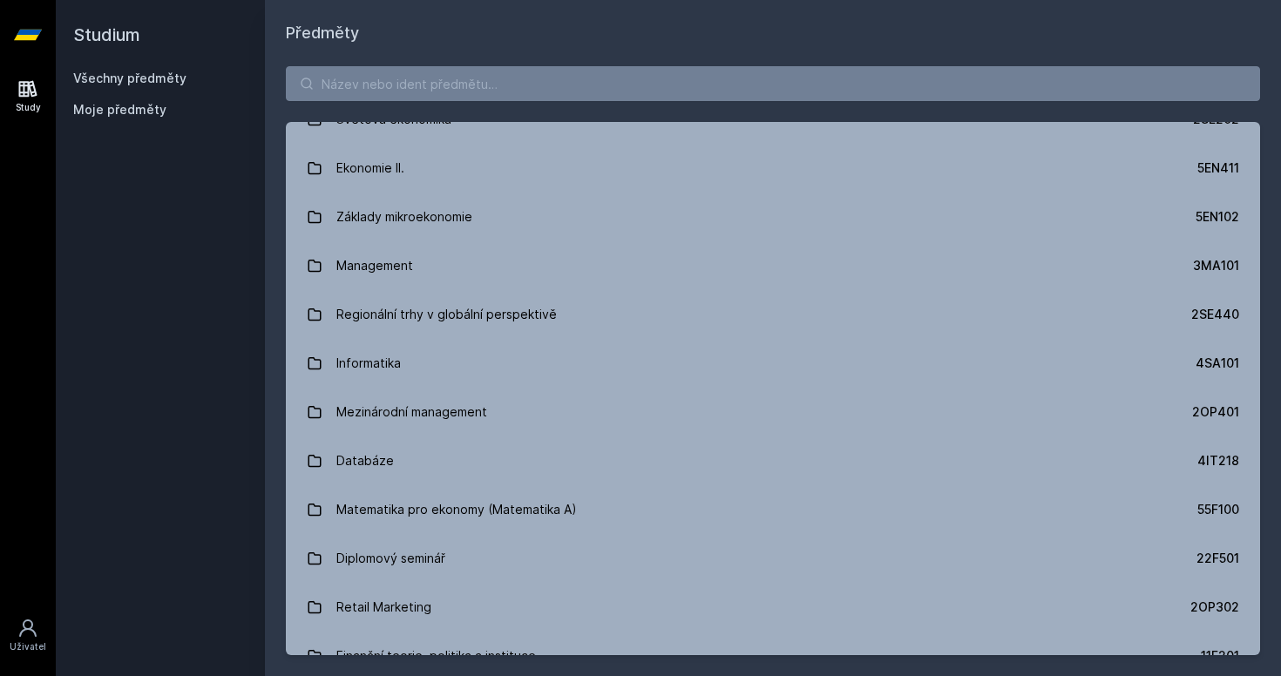
scroll to position [718, 0]
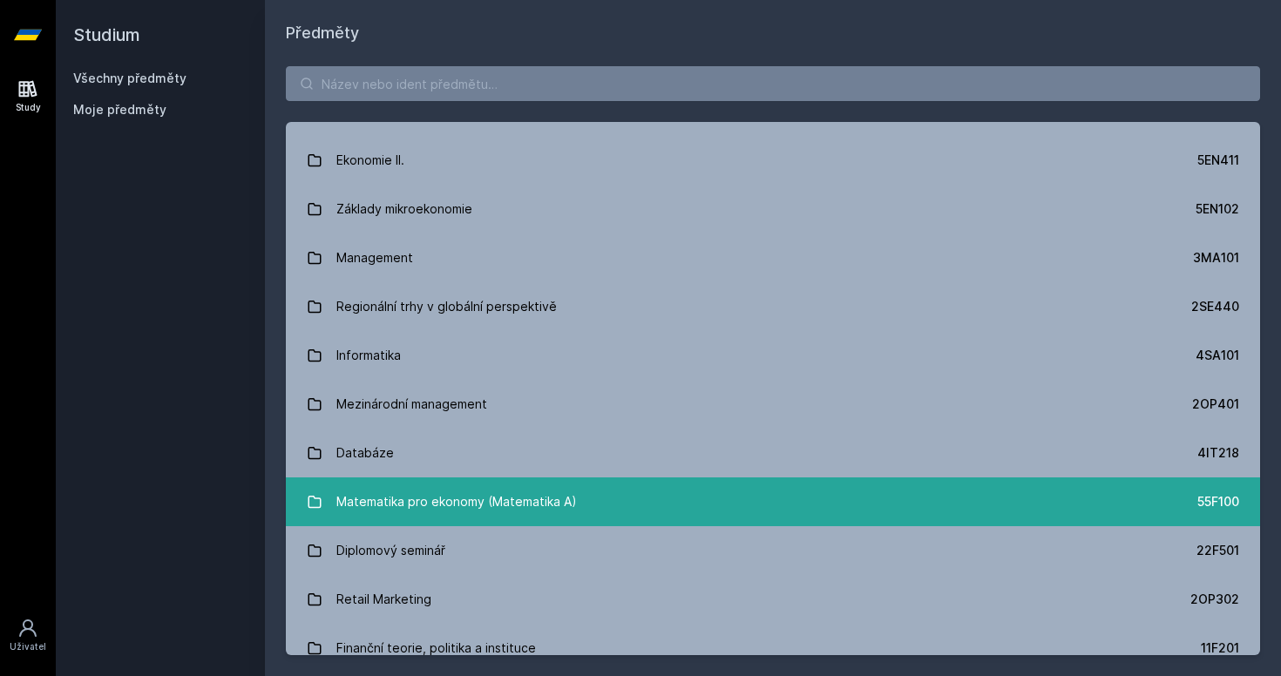
click at [511, 502] on div "Matematika pro ekonomy (Matematika A)" at bounding box center [456, 501] width 240 height 35
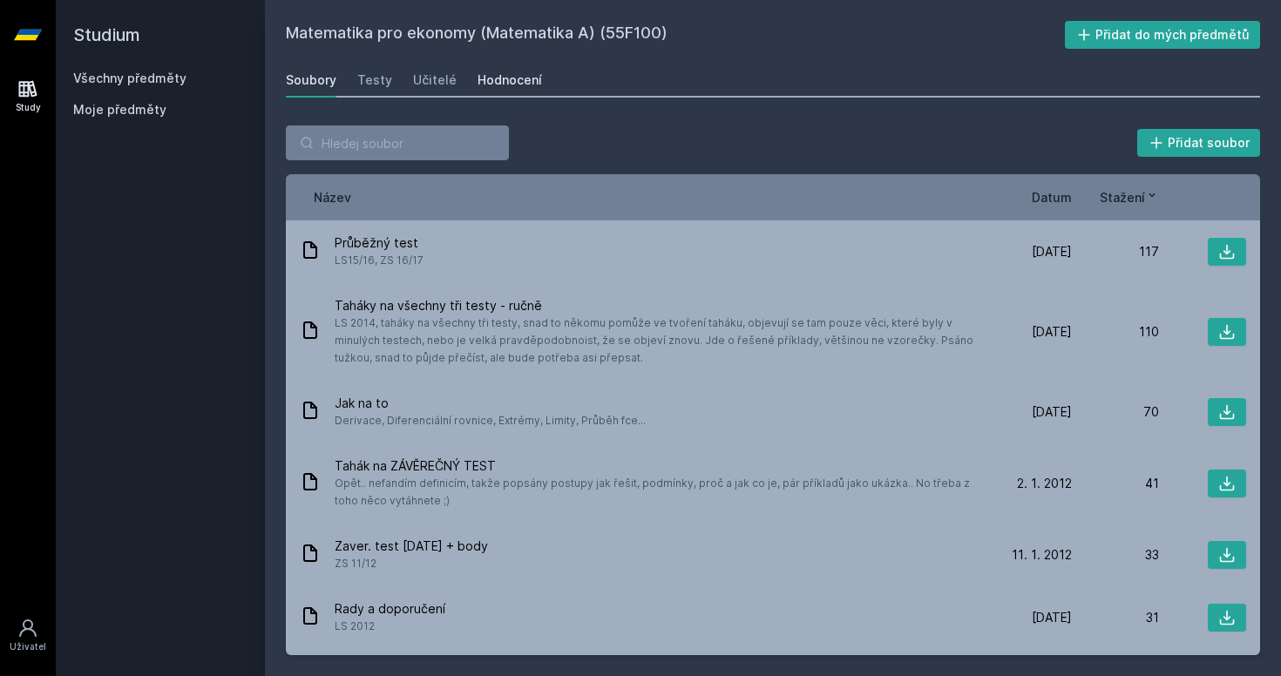
click at [477, 84] on div "Hodnocení" at bounding box center [509, 79] width 64 height 17
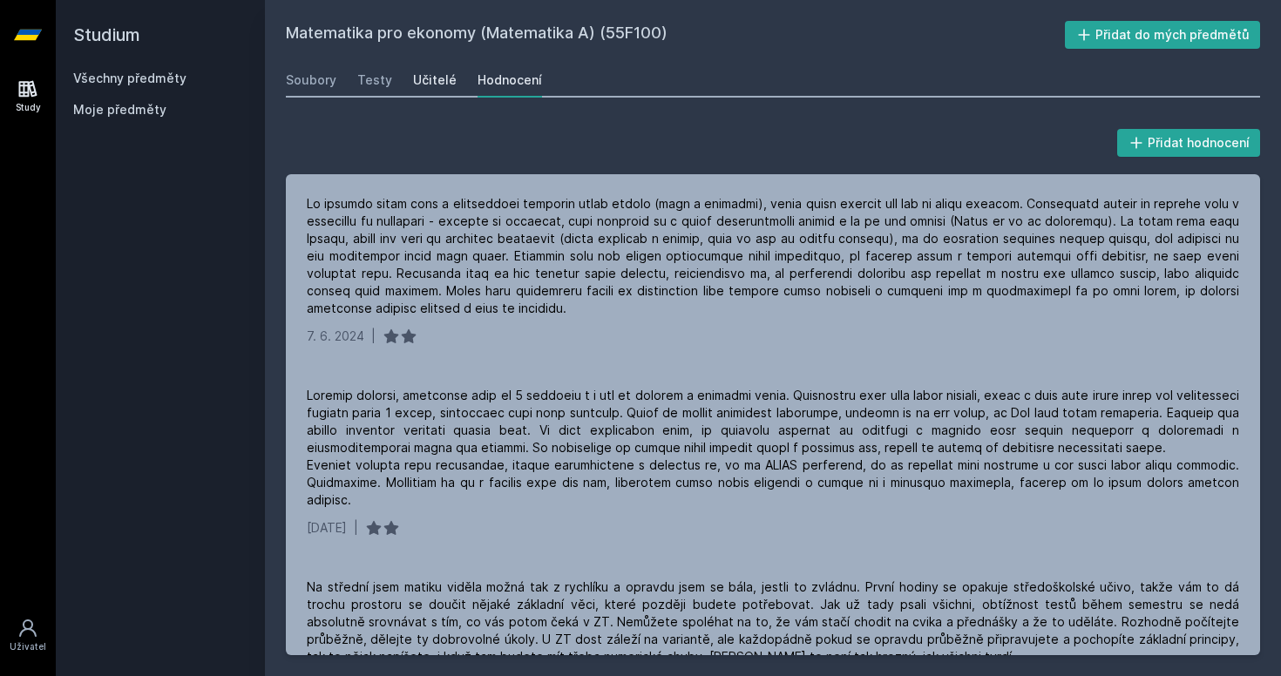
click at [441, 76] on div "Učitelé" at bounding box center [435, 79] width 44 height 17
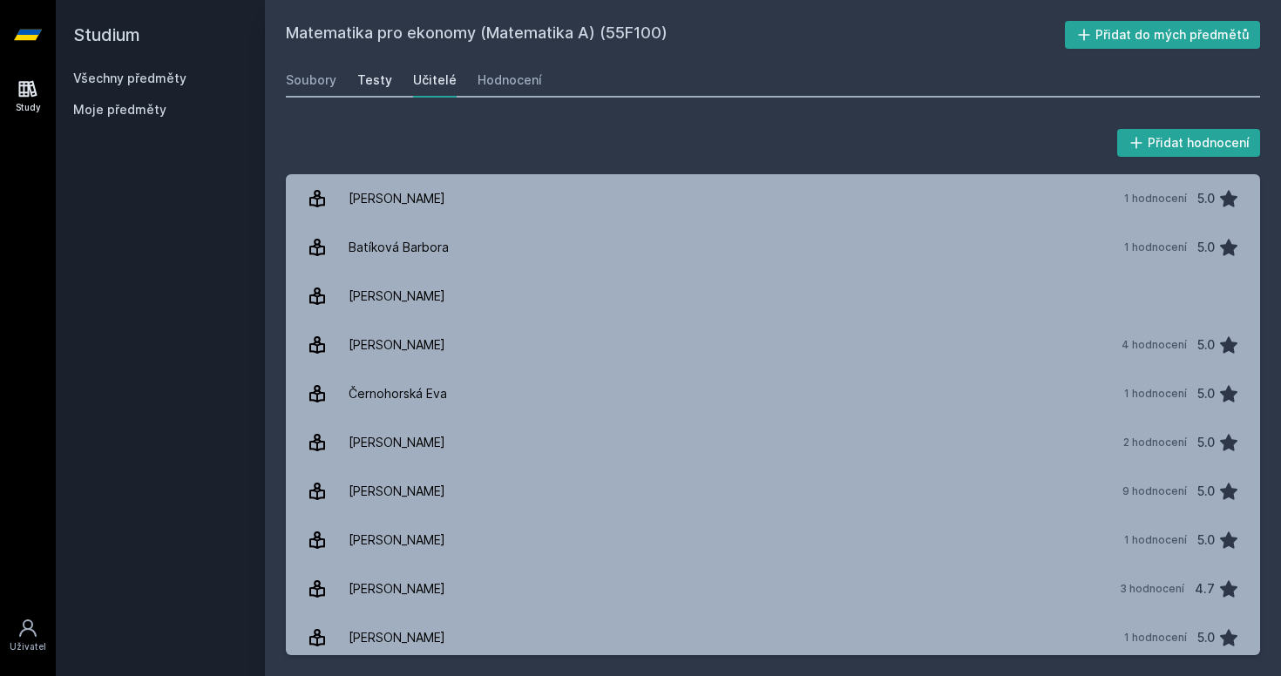
click at [369, 69] on link "Testy" at bounding box center [374, 80] width 35 height 35
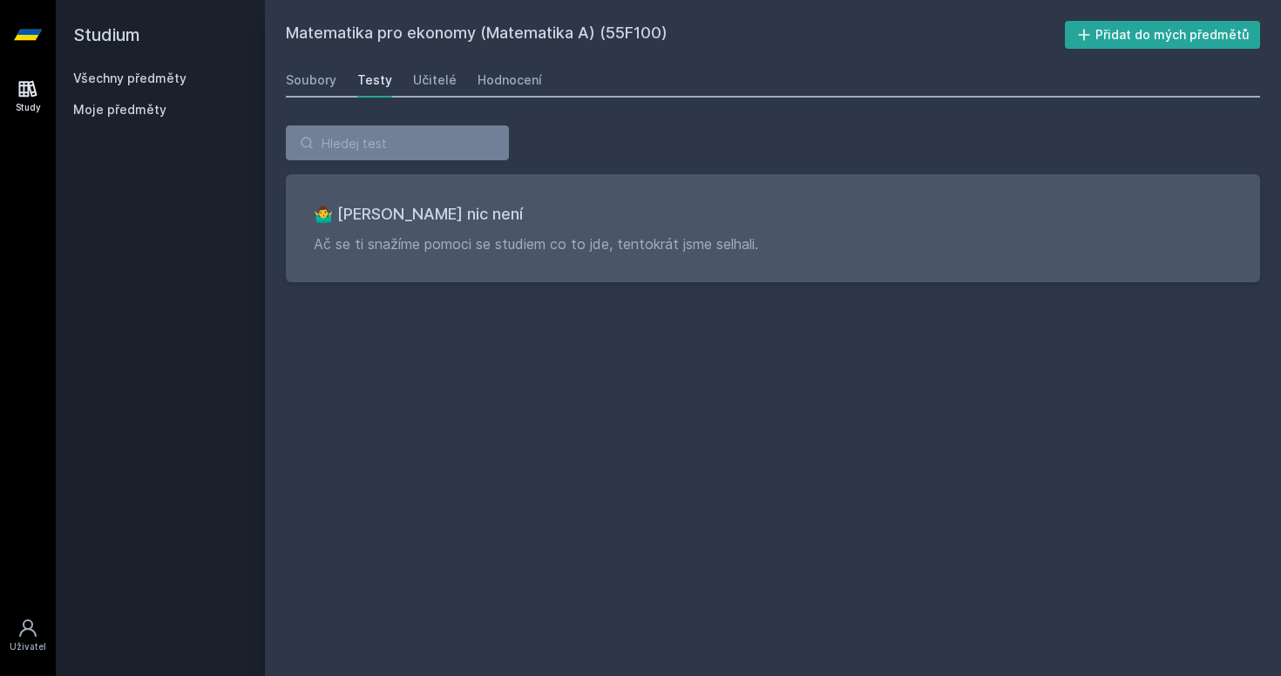
click at [347, 79] on div "Soubory Testy Učitelé Hodnocení" at bounding box center [773, 80] width 974 height 35
click at [317, 77] on div "Soubory" at bounding box center [311, 79] width 51 height 17
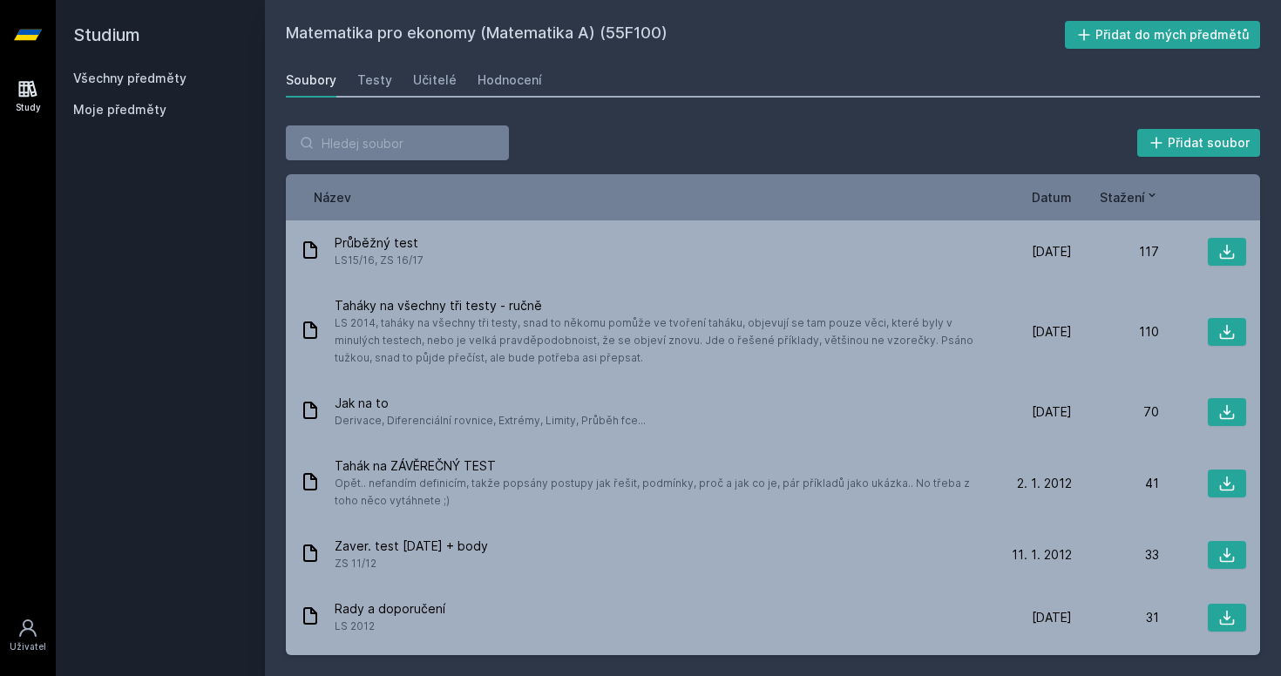
click at [157, 71] on link "Všechny předměty" at bounding box center [129, 78] width 113 height 15
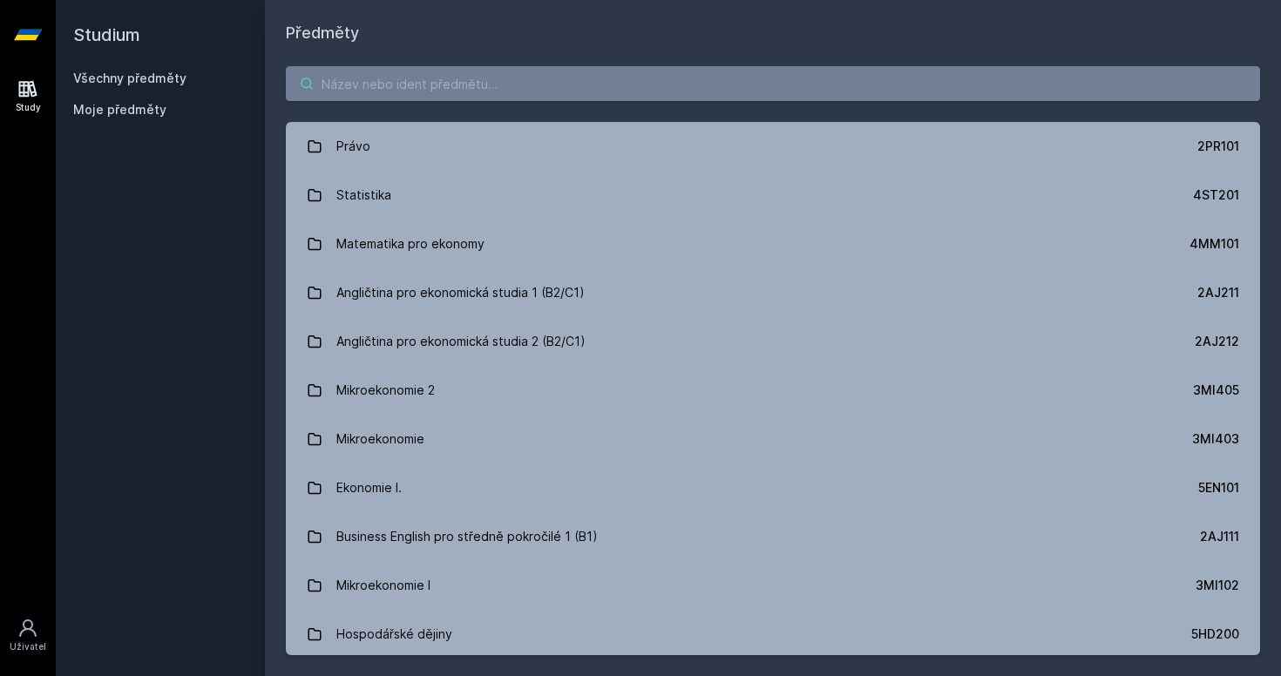
click at [493, 81] on input "search" at bounding box center [773, 83] width 974 height 35
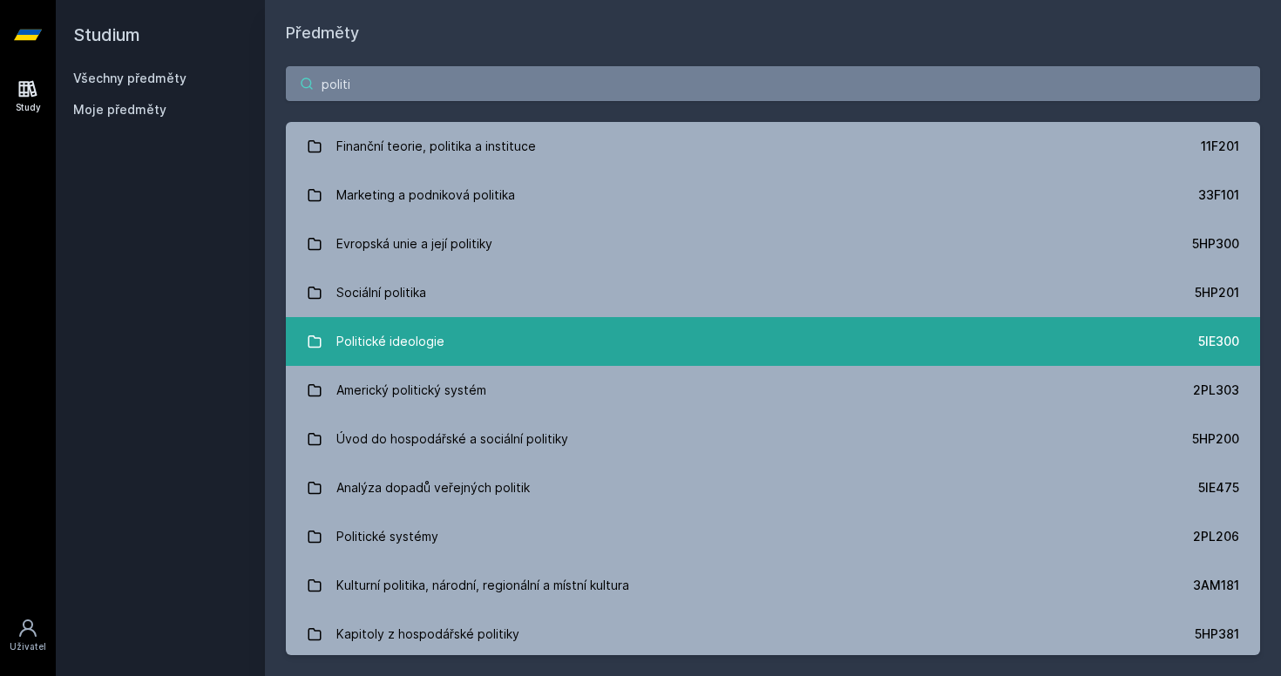
type input "politi"
click at [380, 340] on div "Politické ideologie" at bounding box center [390, 341] width 108 height 35
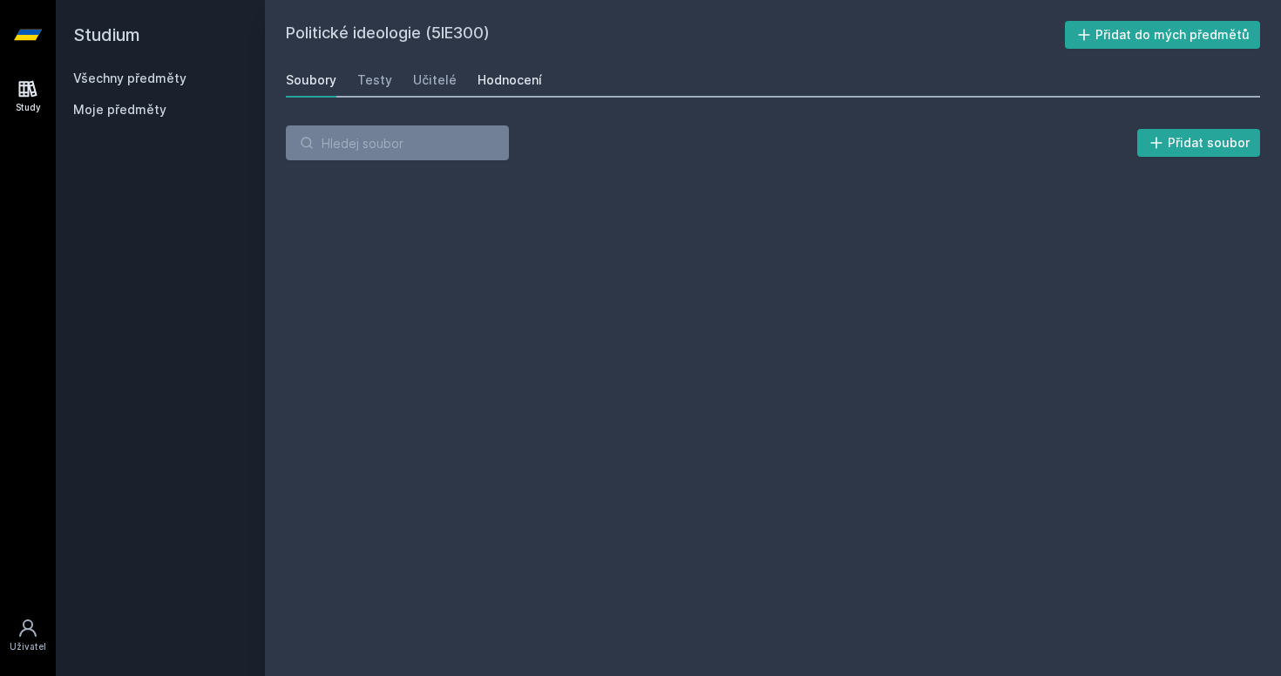
click at [492, 91] on link "Hodnocení" at bounding box center [509, 80] width 64 height 35
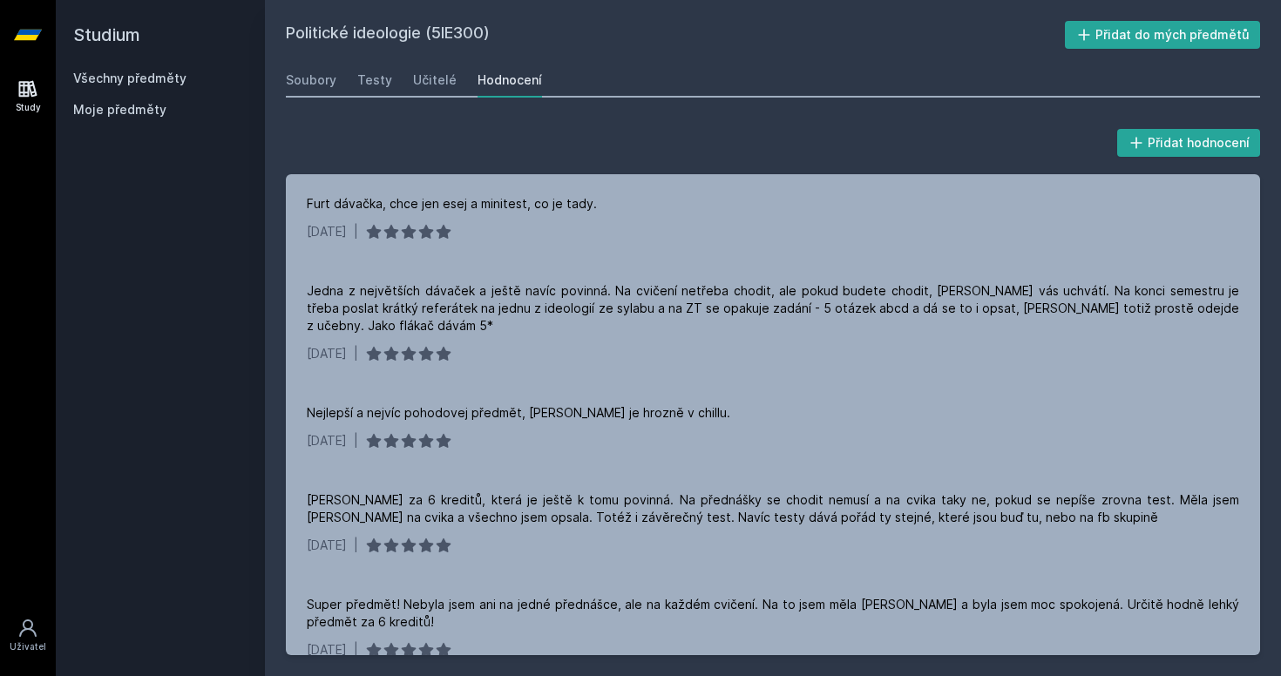
click at [522, 86] on div "Hodnocení" at bounding box center [509, 79] width 64 height 17
click at [120, 68] on h2 "Studium" at bounding box center [160, 35] width 174 height 70
click at [162, 78] on link "Všechny předměty" at bounding box center [129, 78] width 113 height 15
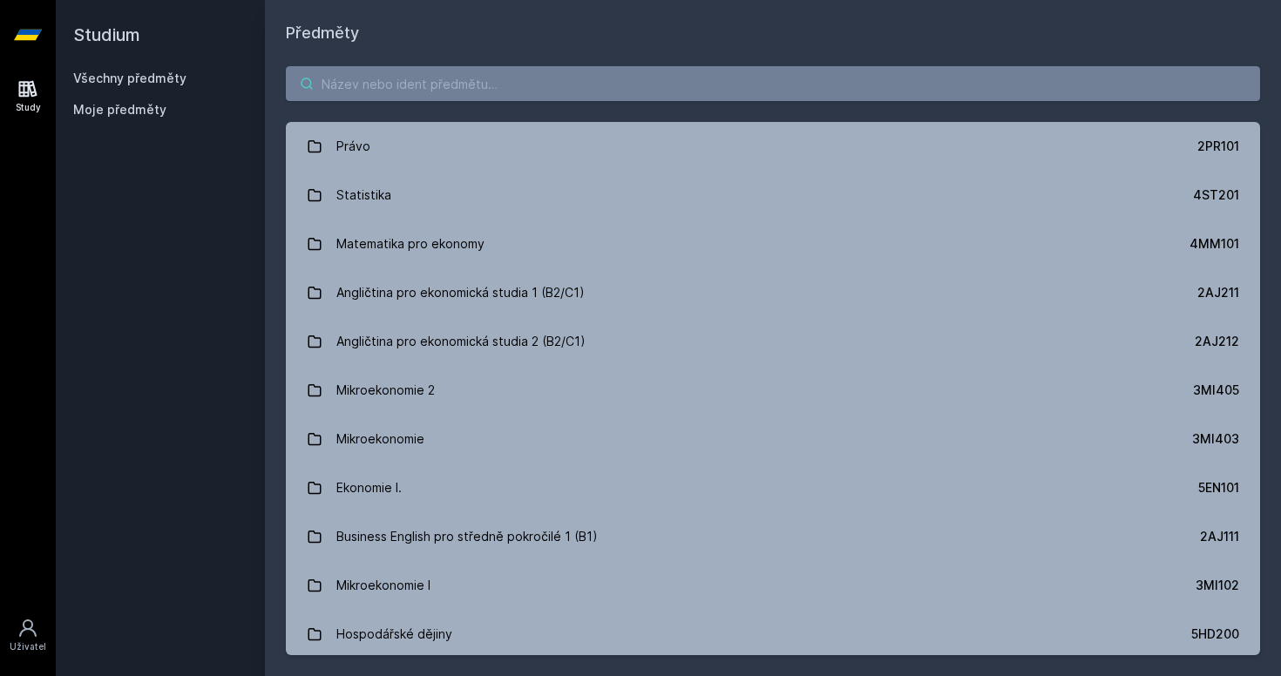
click at [388, 88] on input "search" at bounding box center [773, 83] width 974 height 35
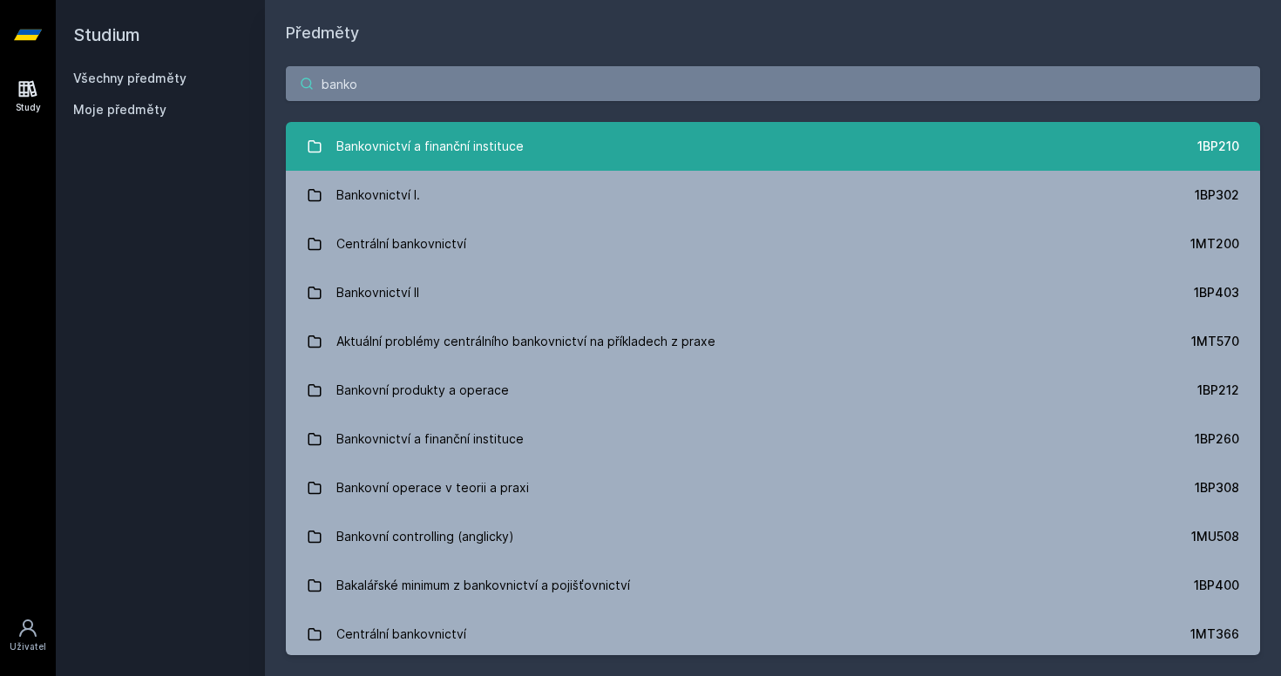
type input "banko"
click at [415, 145] on div "Bankovnictví a finanční instituce" at bounding box center [429, 146] width 187 height 35
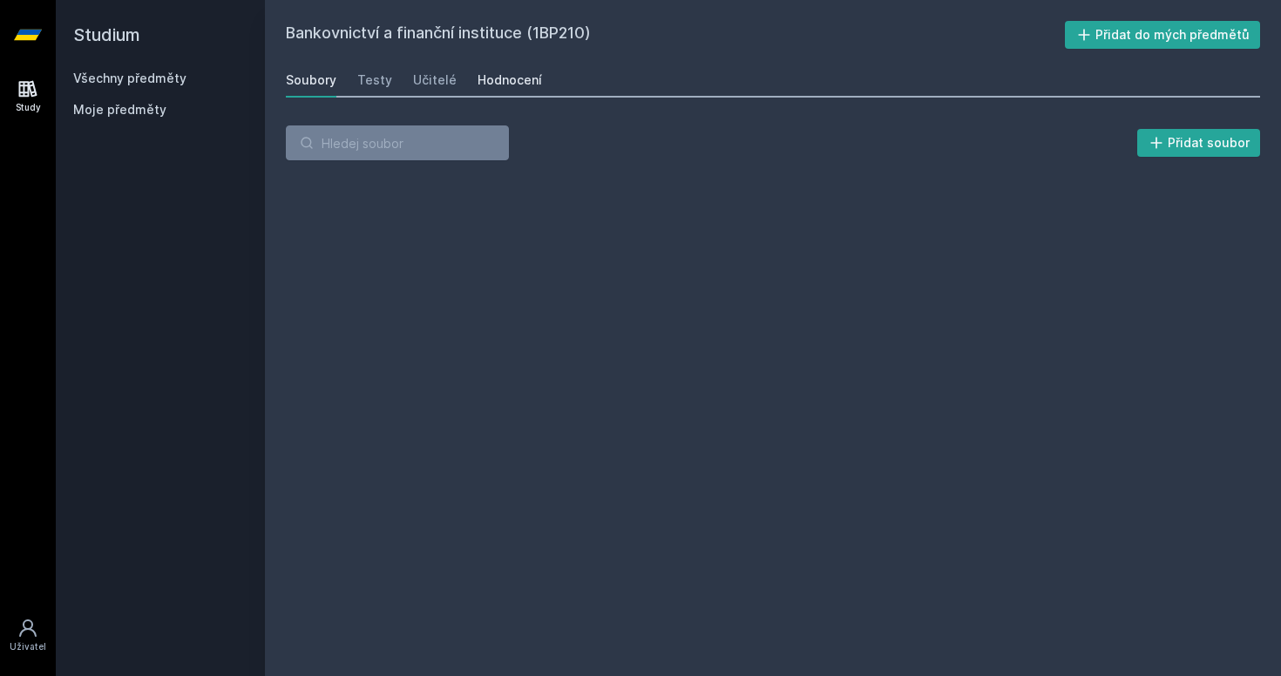
click at [505, 85] on div "Hodnocení" at bounding box center [509, 79] width 64 height 17
